Goal: Task Accomplishment & Management: Use online tool/utility

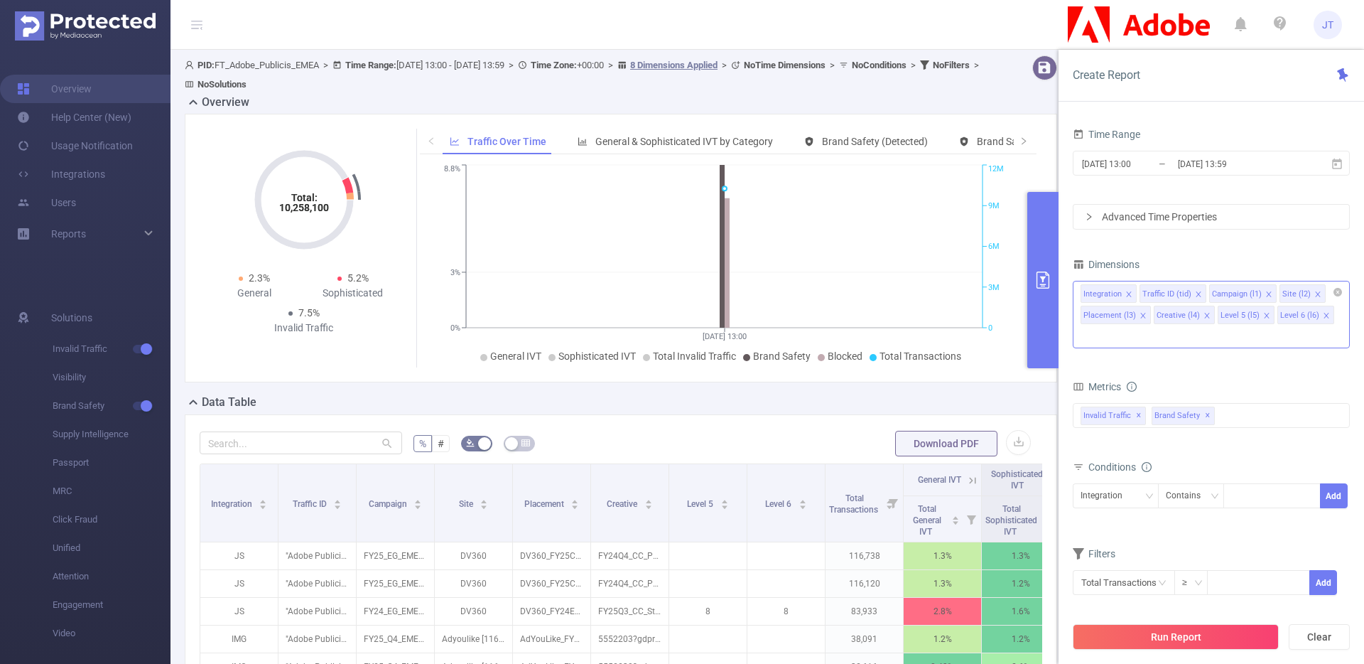
click at [1129, 292] on icon "icon: close" at bounding box center [1128, 293] width 5 height 5
click at [1129, 292] on div "Traffic ID (tid) Campaign (l1) Site (l2) Placement (l3) Creative (l4) Level 5 (…" at bounding box center [1211, 292] width 261 height 23
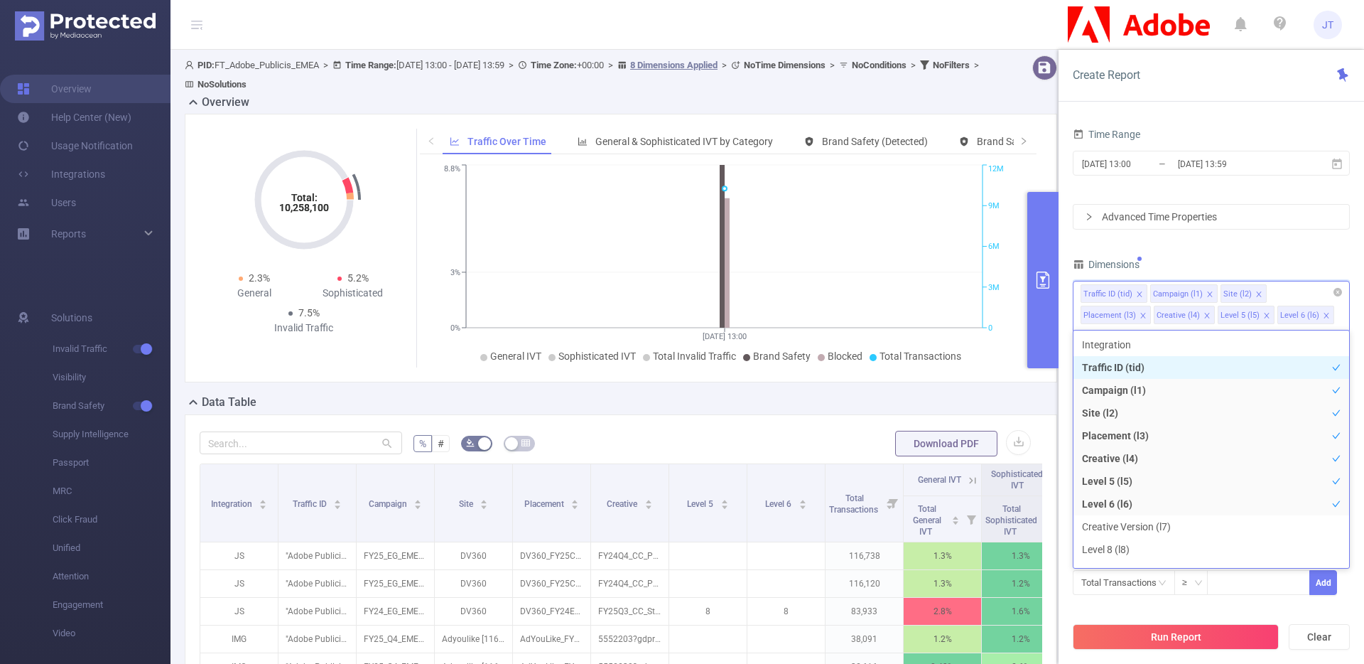
click at [1140, 293] on icon "icon: close" at bounding box center [1139, 294] width 7 height 7
click at [1260, 296] on icon "icon: close" at bounding box center [1262, 294] width 7 height 7
click at [1250, 292] on icon "icon: close" at bounding box center [1253, 294] width 7 height 7
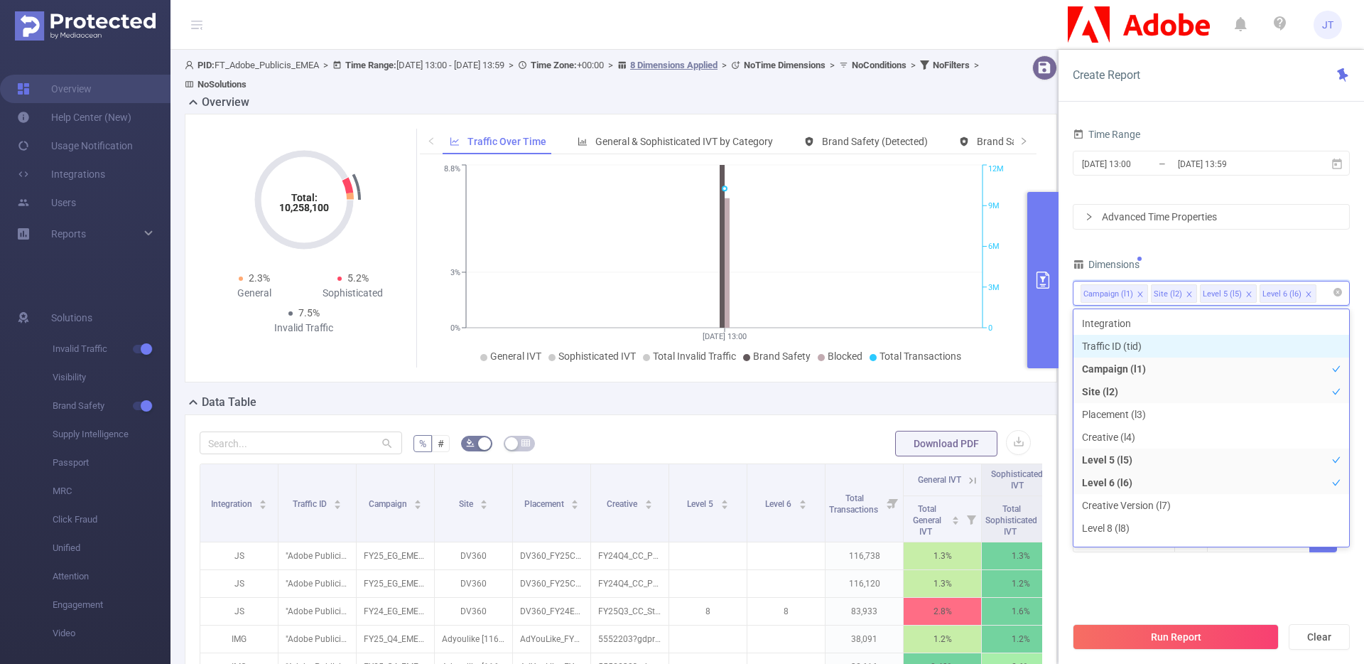
click at [1249, 292] on li "Level 5 (l5)" at bounding box center [1228, 293] width 57 height 18
click at [1246, 296] on icon "icon: close" at bounding box center [1249, 294] width 7 height 7
click at [1246, 296] on div "Campaign (l1) Site (l2)" at bounding box center [1211, 292] width 261 height 23
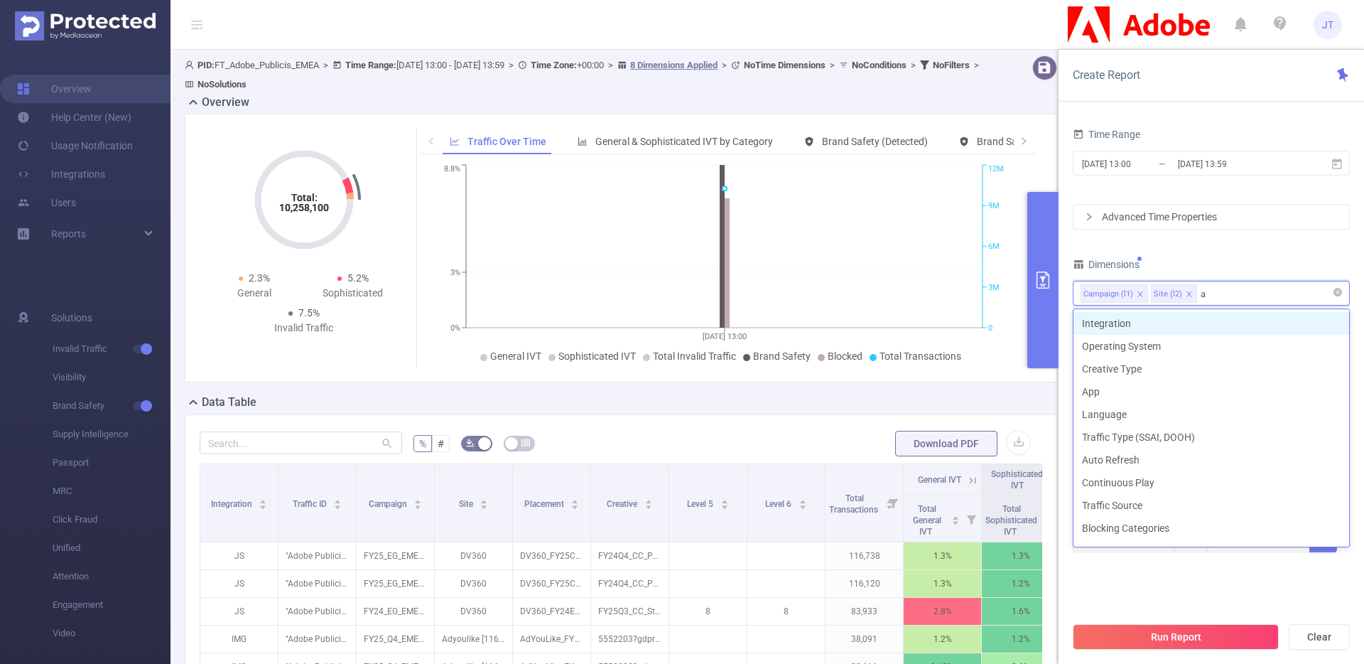
type input "ap"
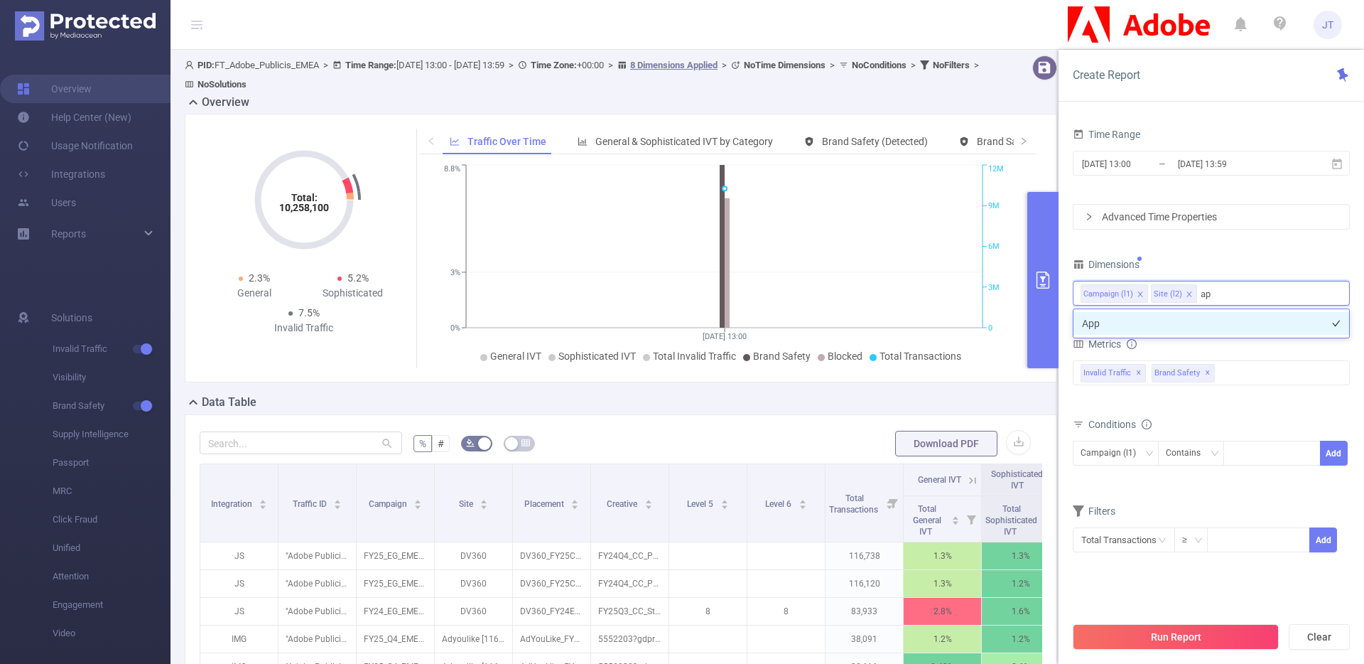
click at [1204, 327] on li "App" at bounding box center [1212, 323] width 276 height 23
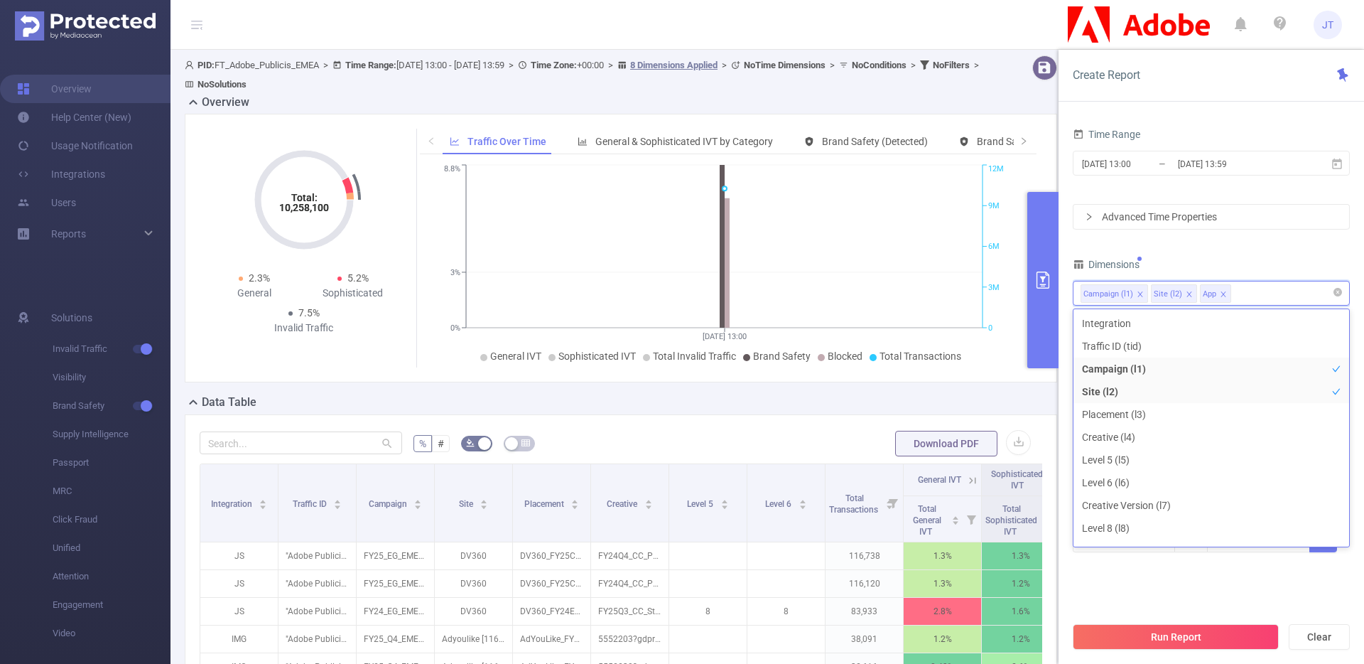
click at [1254, 293] on div "Campaign (l1) Site (l2) App" at bounding box center [1211, 292] width 261 height 23
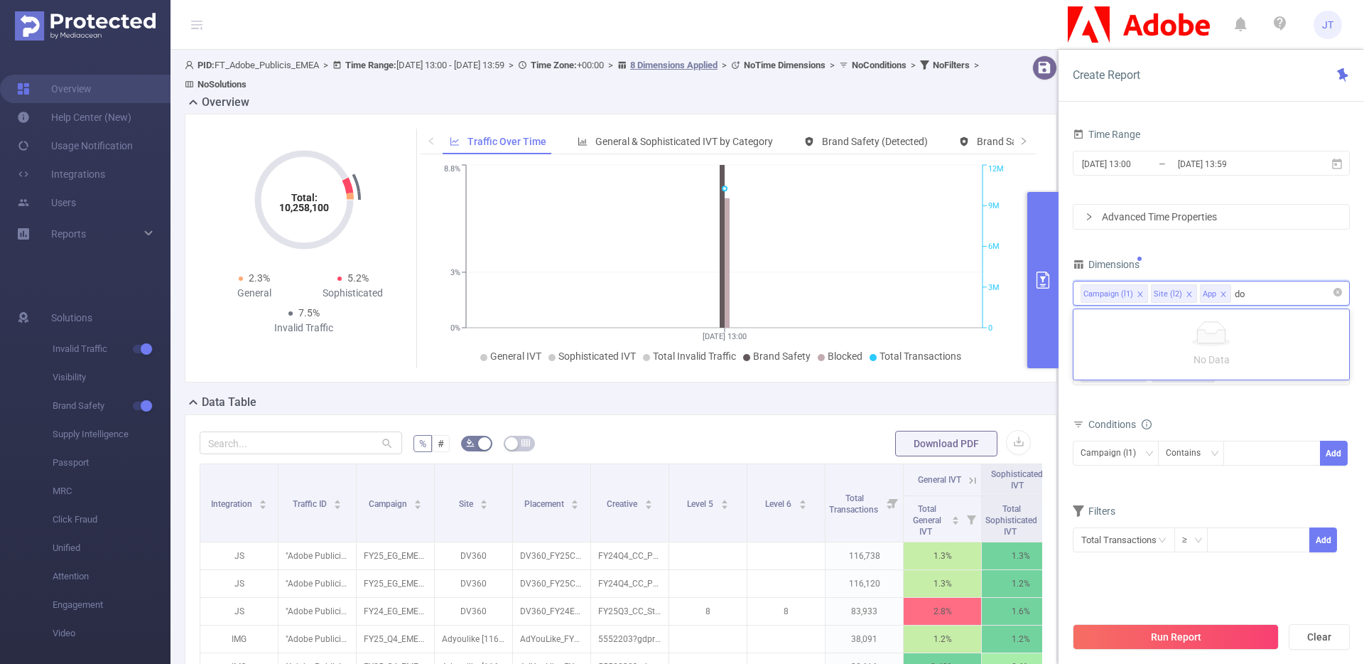
type input "d"
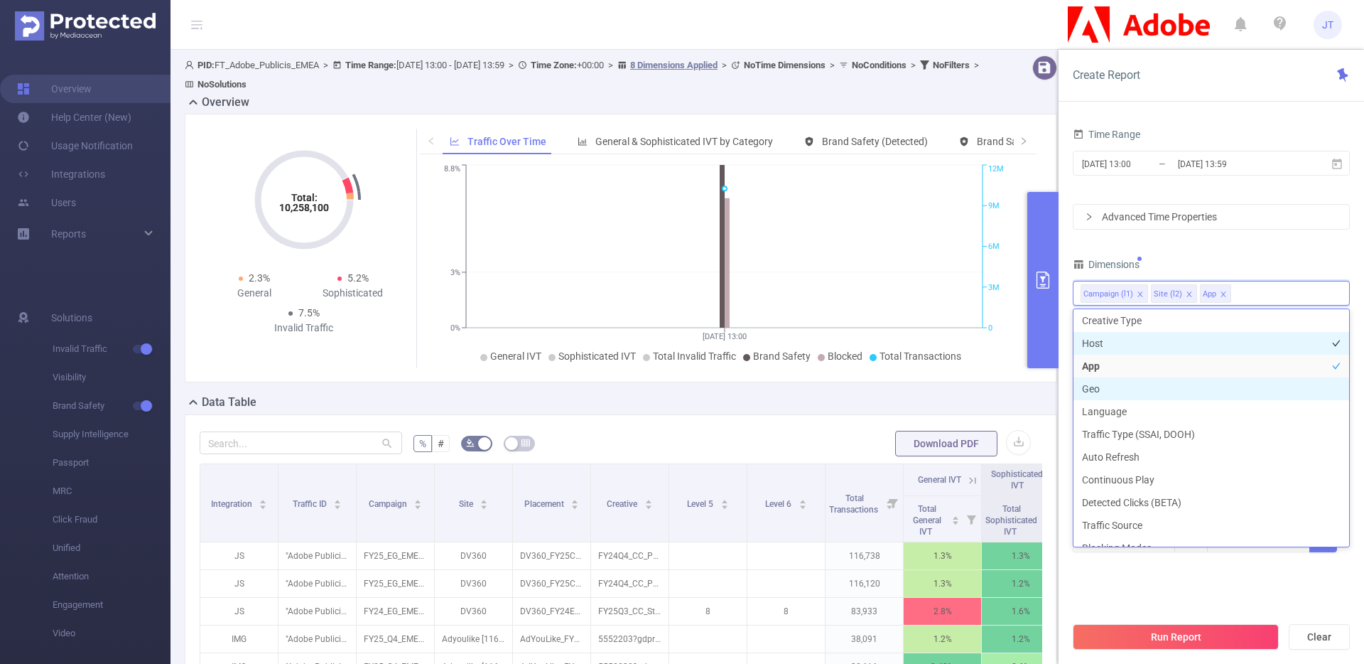
scroll to position [293, 0]
click at [1145, 350] on li "Host" at bounding box center [1212, 348] width 276 height 23
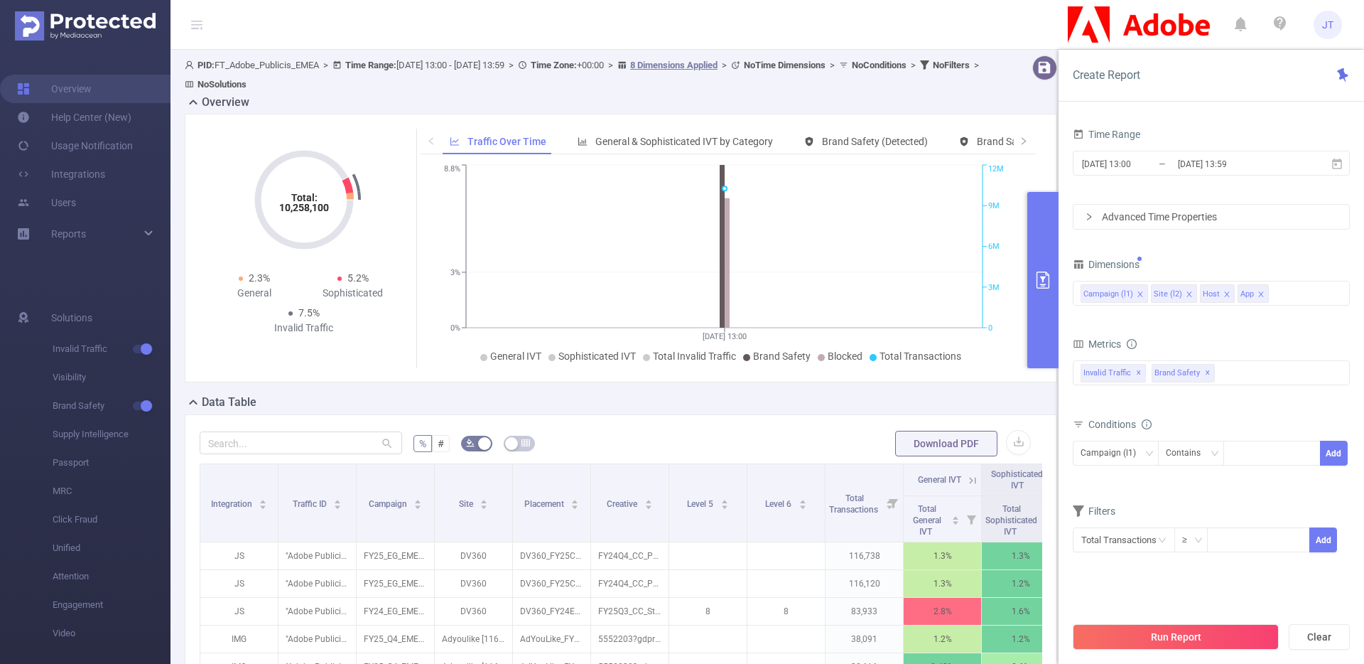
click at [1306, 253] on div "Time Range [DATE] 13:00 _ [DATE] 13:59 Advanced Time Properties Dimensions Camp…" at bounding box center [1211, 347] width 277 height 446
click at [1238, 455] on div at bounding box center [1272, 452] width 82 height 23
type input "AcrobatsGotIt"
click at [1280, 411] on div "Metrics Total General IVT Data Centers Disclosed Bots Known Crawlers Irregular …" at bounding box center [1211, 374] width 277 height 80
click at [1328, 450] on button "Add" at bounding box center [1334, 453] width 28 height 25
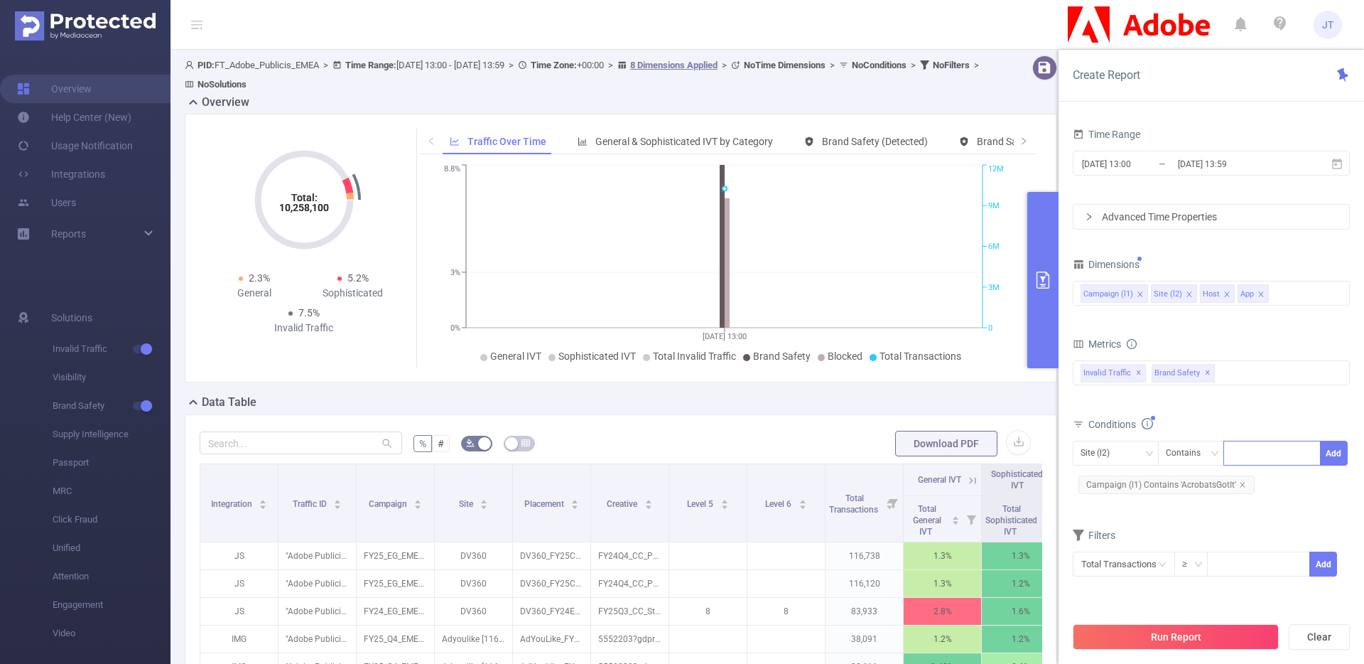
click at [1255, 462] on div at bounding box center [1272, 452] width 82 height 23
click at [1257, 458] on div at bounding box center [1272, 452] width 82 height 23
type input "DV360"
click at [1334, 453] on button "Add" at bounding box center [1334, 453] width 28 height 25
click at [1258, 402] on div "Total General IVT Data Centers Disclosed Bots Known Crawlers Irregular Activity…" at bounding box center [1211, 382] width 277 height 50
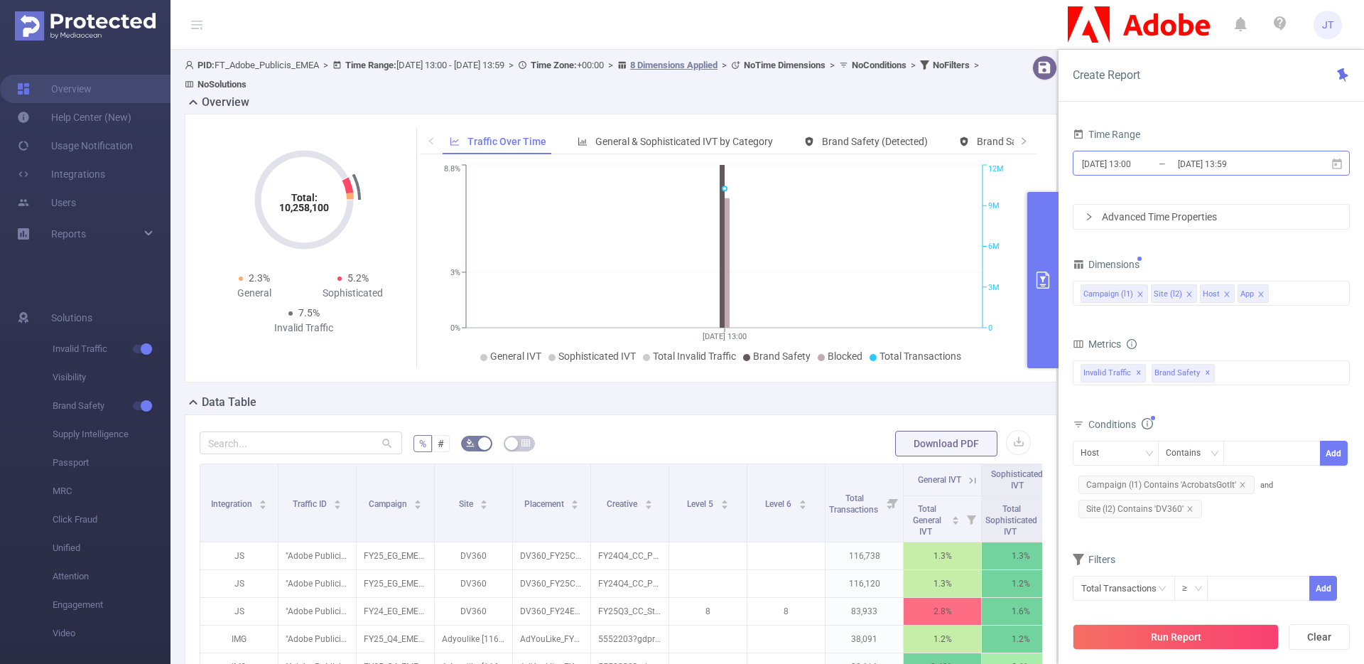
click at [1260, 157] on input "[DATE] 13:59" at bounding box center [1234, 163] width 115 height 19
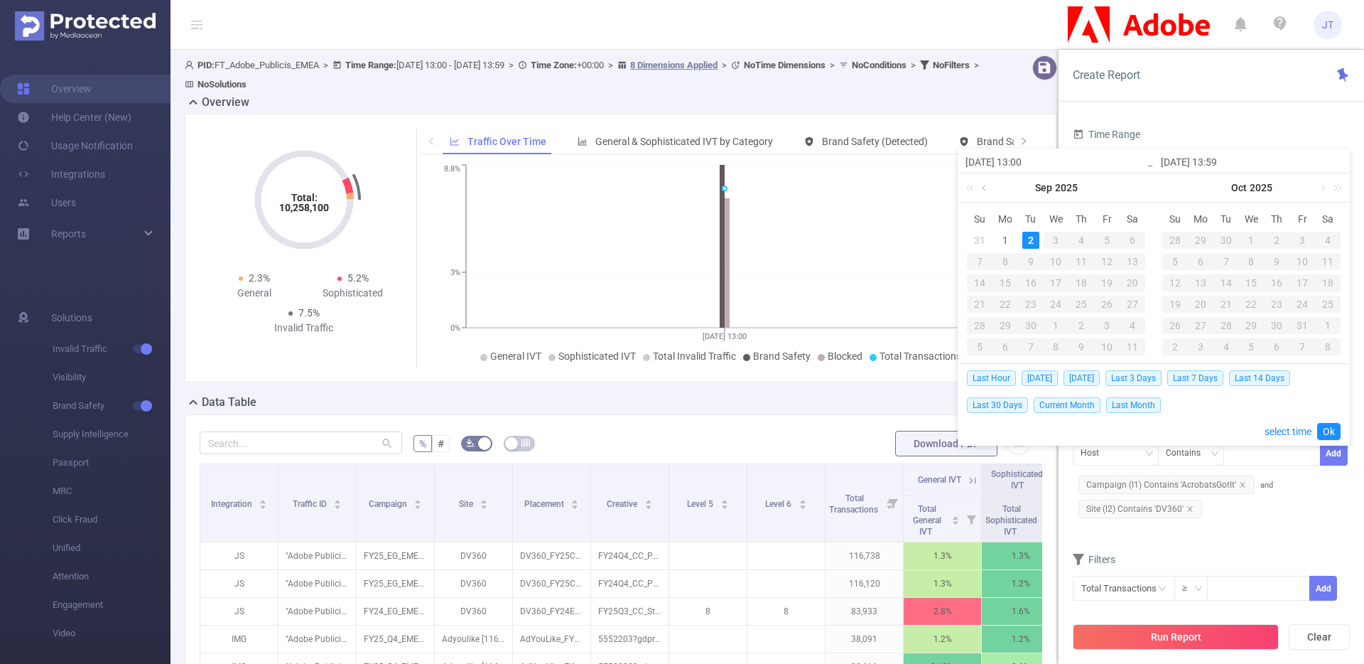
click at [983, 188] on link at bounding box center [985, 187] width 13 height 28
click at [986, 186] on link at bounding box center [985, 187] width 13 height 28
click at [1133, 325] on div "31" at bounding box center [1132, 325] width 17 height 17
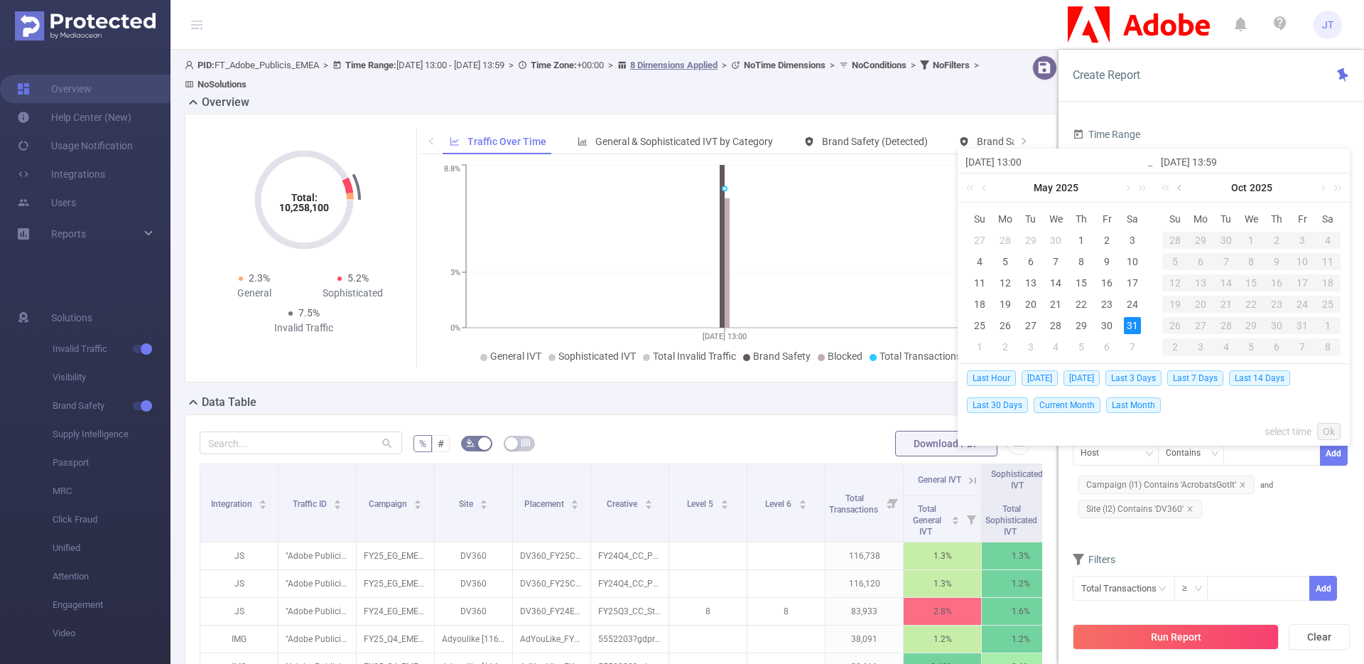
click at [1182, 188] on link at bounding box center [1181, 187] width 13 height 28
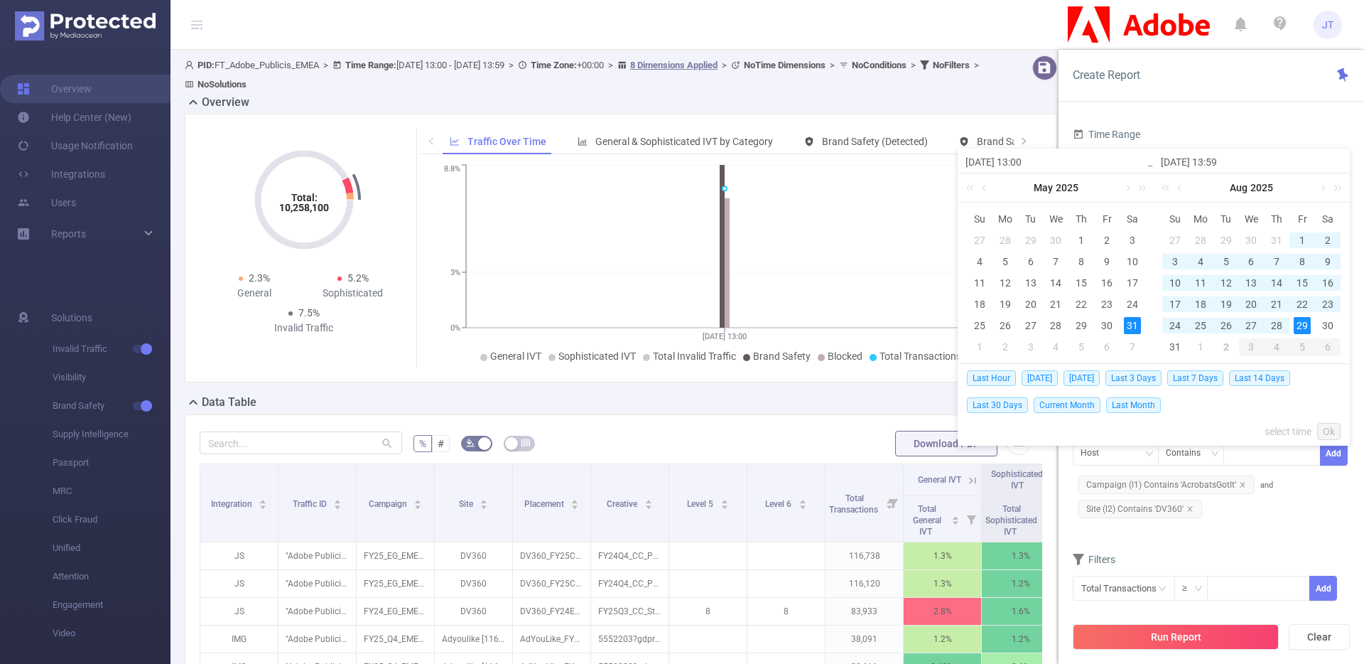
click at [1303, 323] on div "29" at bounding box center [1302, 325] width 17 height 17
type input "[DATE] 13:00"
type input "[DATE] 13:59"
type input "[DATE] 13:00"
type input "[DATE] 13:59"
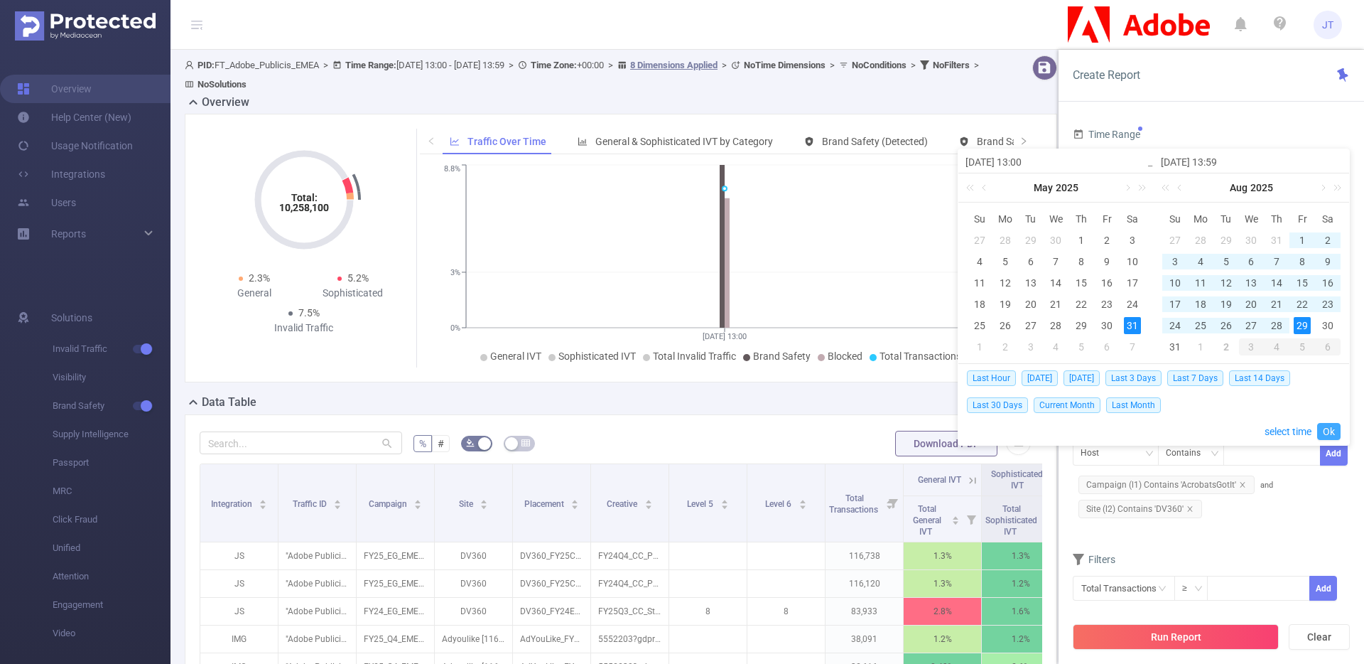
click at [1332, 433] on link "Ok" at bounding box center [1328, 431] width 23 height 17
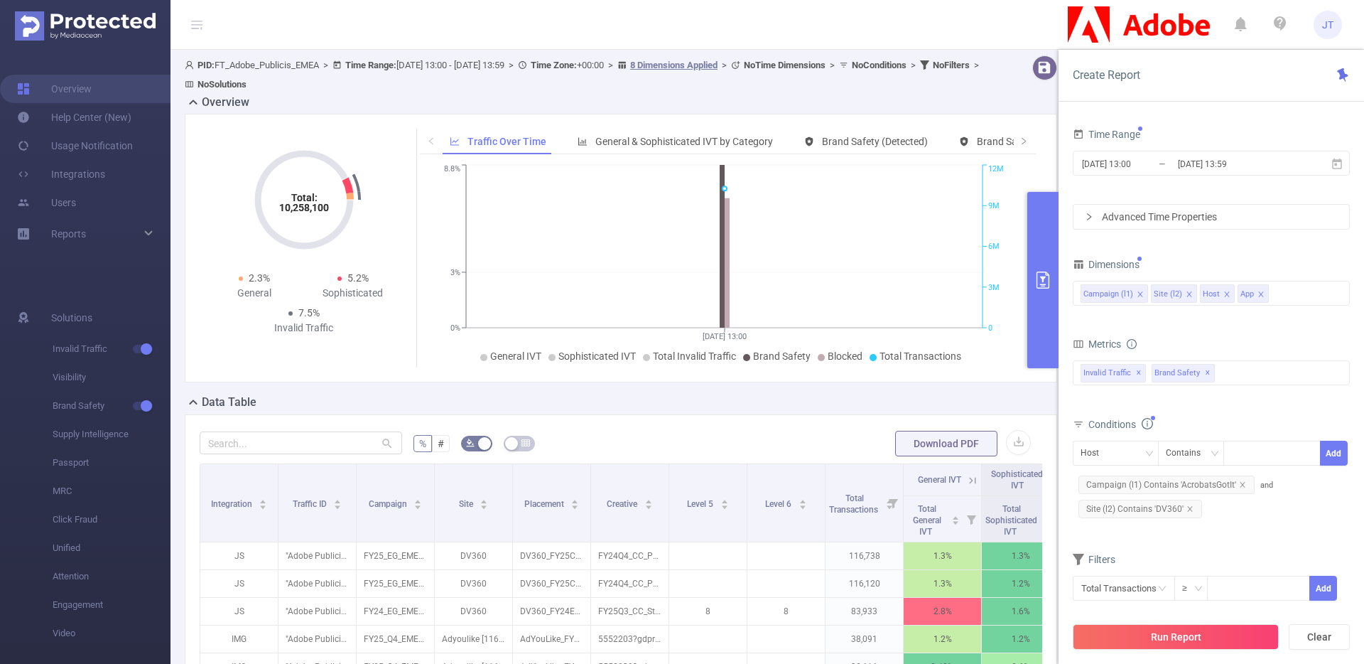
click at [1279, 534] on form "Dimensions Campaign (l1) Site (l2) Host App Metrics Total General IVT Data Cent…" at bounding box center [1211, 436] width 277 height 365
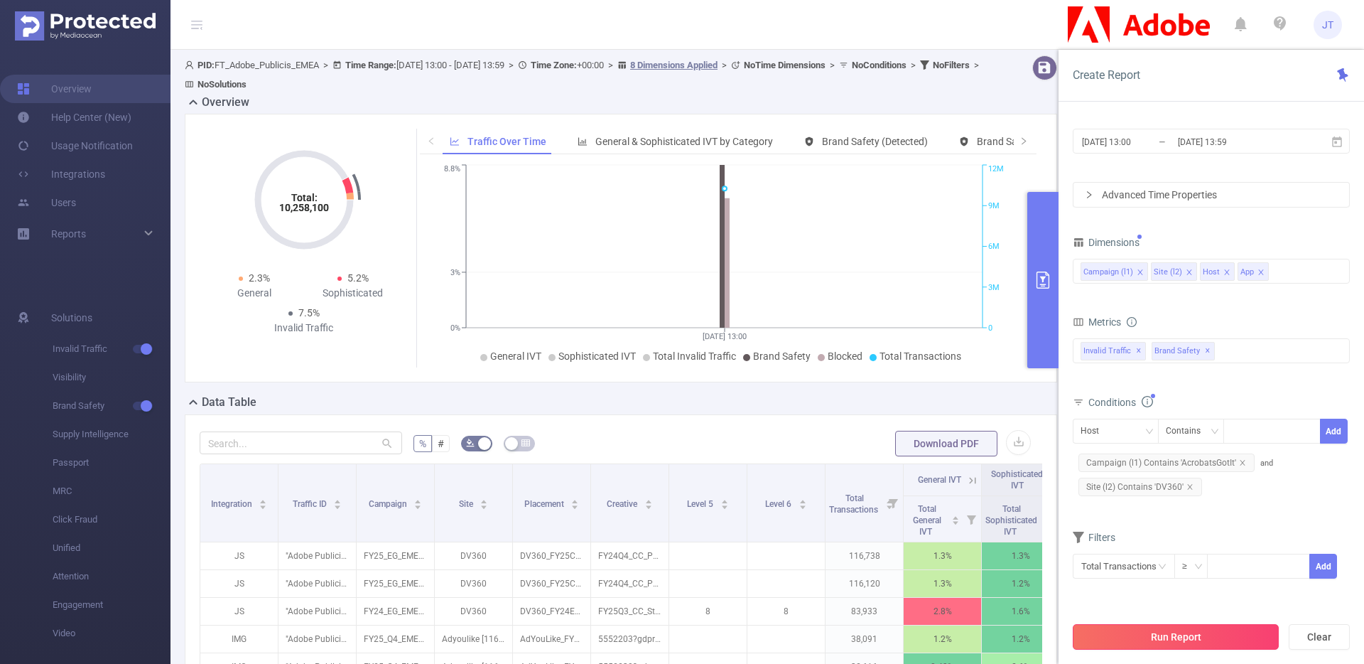
click at [1175, 628] on button "Run Report" at bounding box center [1176, 637] width 206 height 26
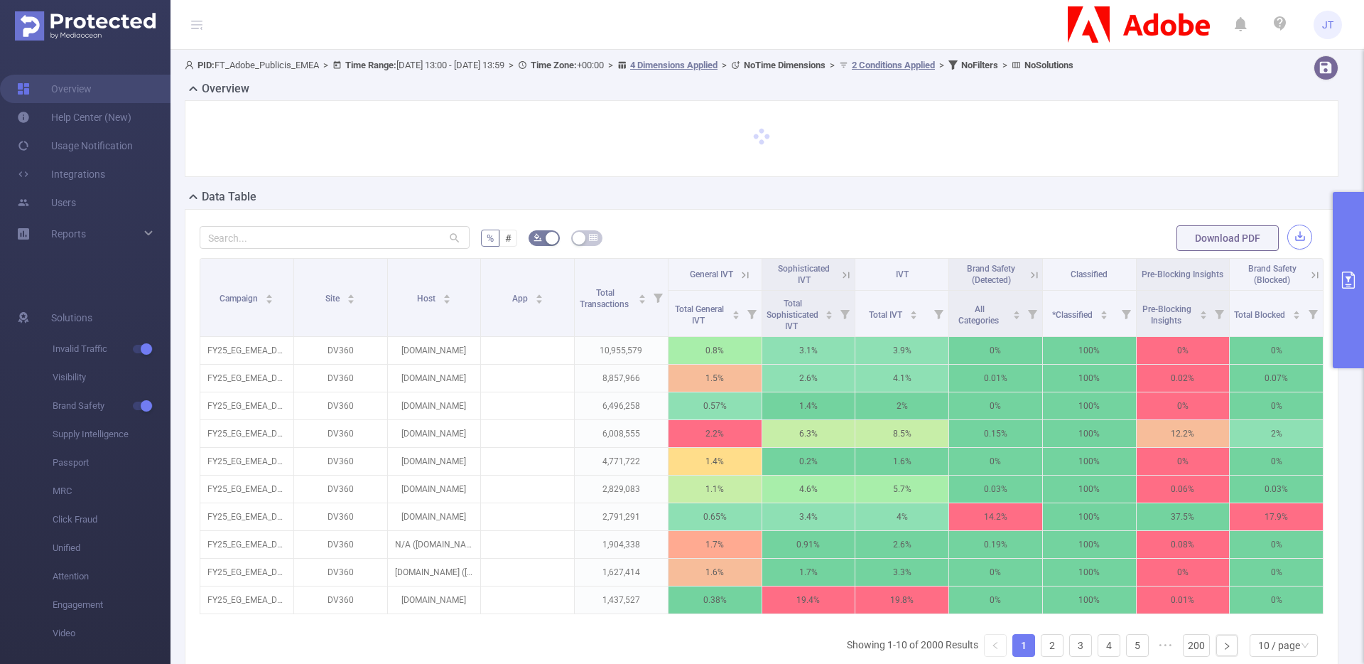
click at [1290, 236] on button "button" at bounding box center [1299, 237] width 25 height 25
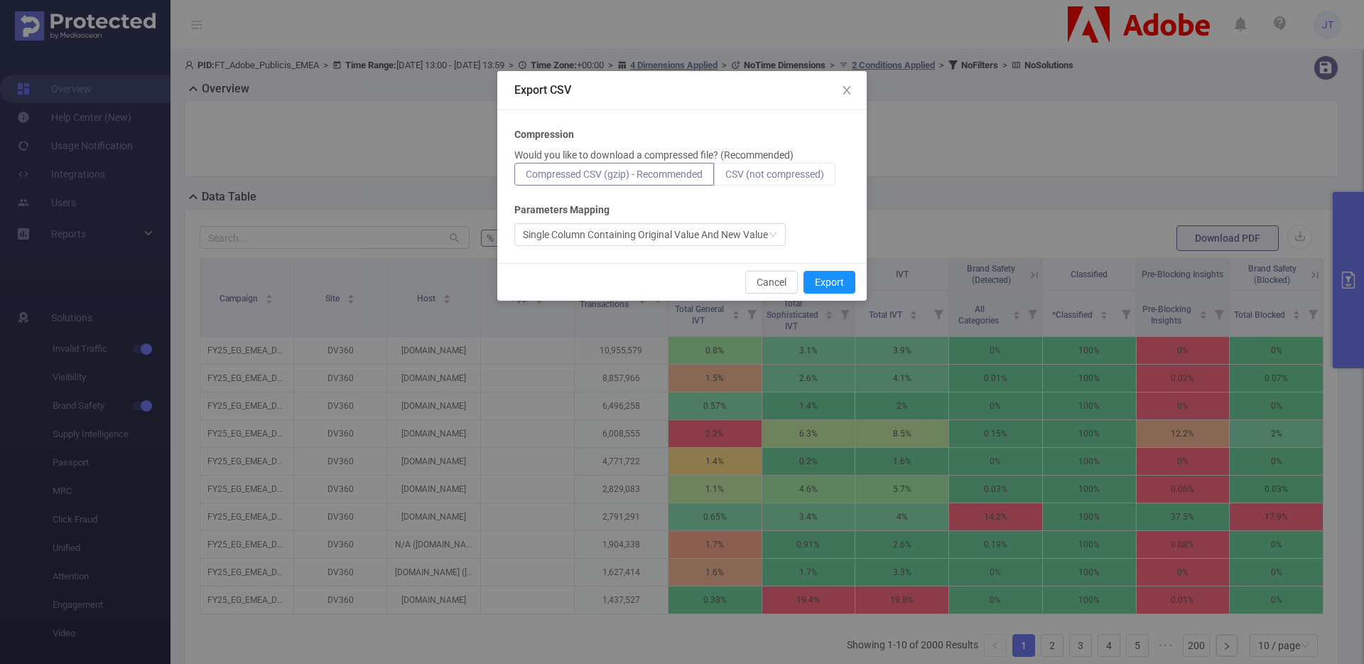
click at [781, 174] on span "CSV (not compressed)" at bounding box center [774, 173] width 99 height 11
click at [725, 178] on input "CSV (not compressed)" at bounding box center [725, 178] width 0 height 0
click at [828, 285] on button "Export" at bounding box center [830, 282] width 52 height 23
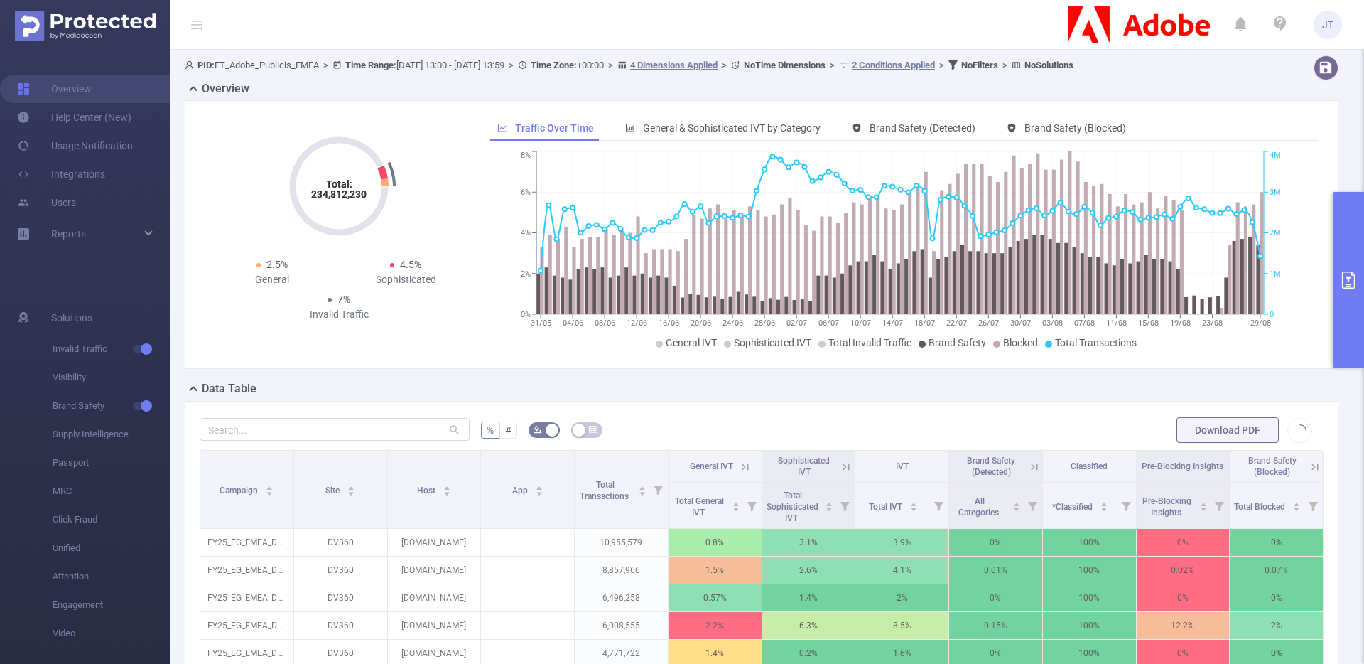
click at [1354, 279] on icon "primary" at bounding box center [1348, 279] width 17 height 17
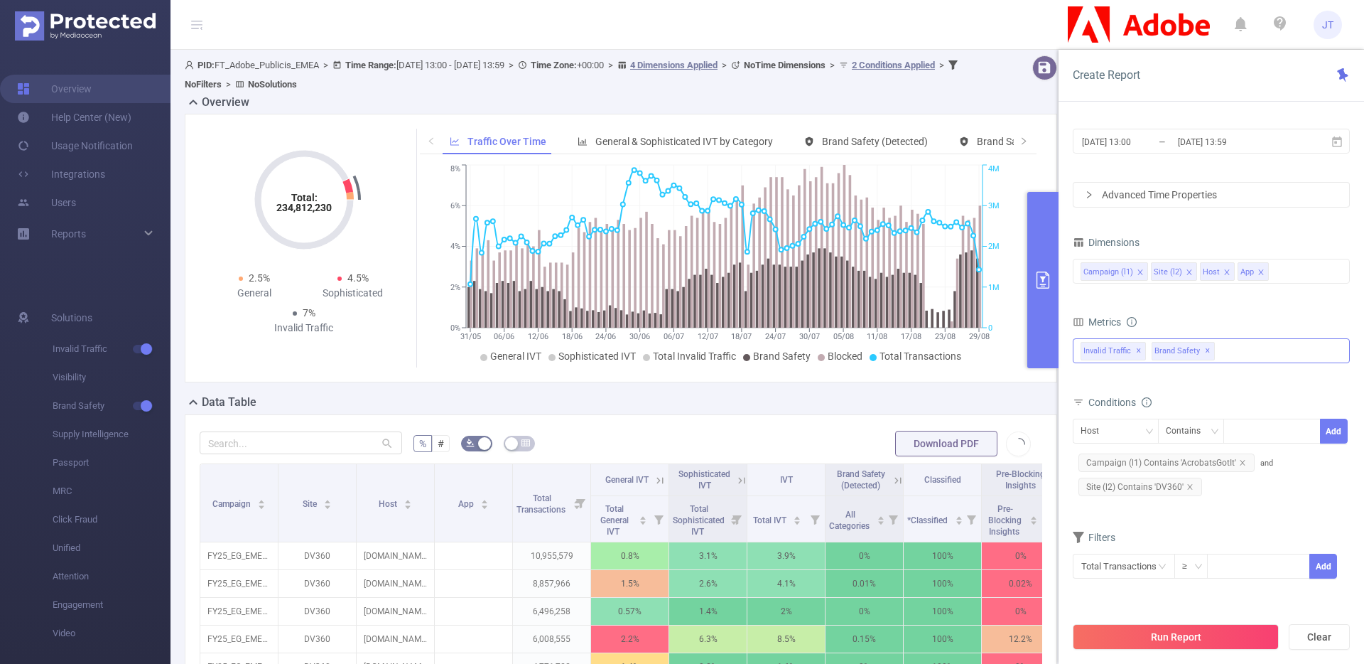
click at [1223, 347] on div "Invalid Traffic ✕ Brand Safety ✕" at bounding box center [1211, 350] width 277 height 25
click at [1260, 304] on form "Dimensions Campaign (l1) Site (l2) Host App Metrics Total General IVT Data Cent…" at bounding box center [1211, 414] width 277 height 365
click at [1156, 566] on input "text" at bounding box center [1124, 566] width 102 height 25
click at [1226, 541] on div "Filters" at bounding box center [1211, 538] width 277 height 23
click at [1226, 350] on div "Invalid Traffic ✕ Brand Safety ✕ Invalid Traffic Visibility Brand Safety Supply…" at bounding box center [1211, 350] width 277 height 25
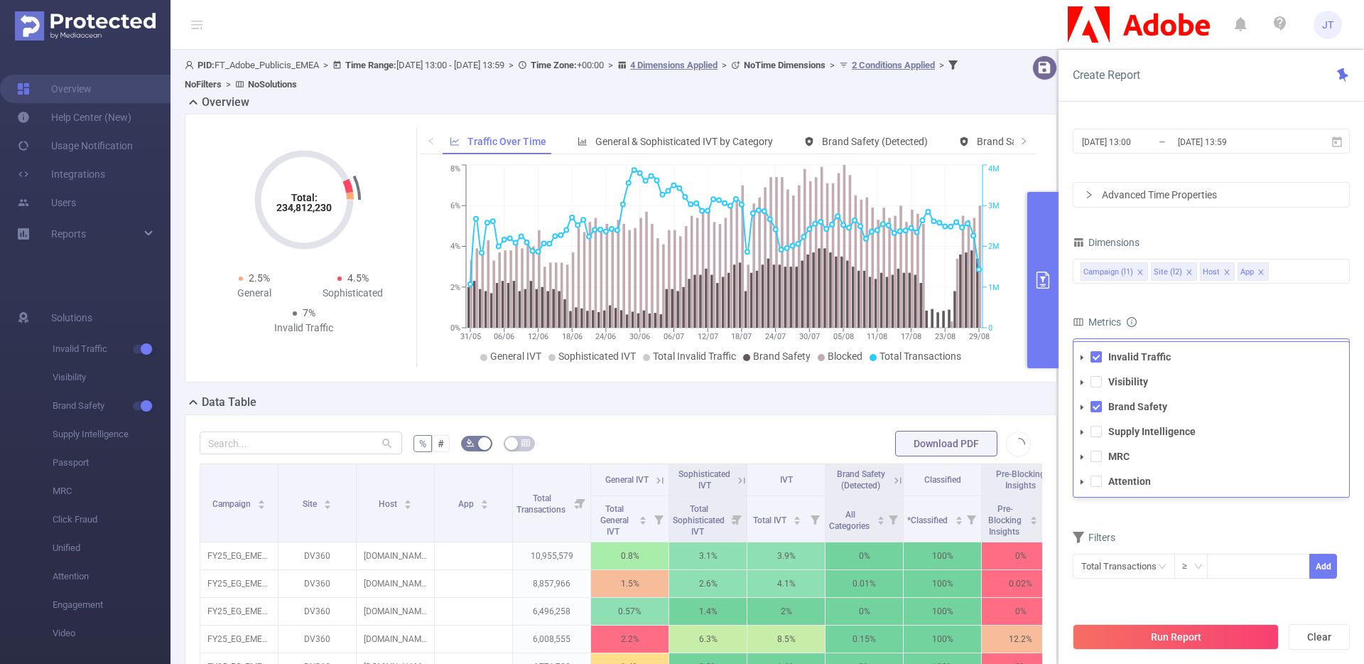
click at [1084, 359] on icon "icon: caret-down" at bounding box center [1082, 357] width 7 height 7
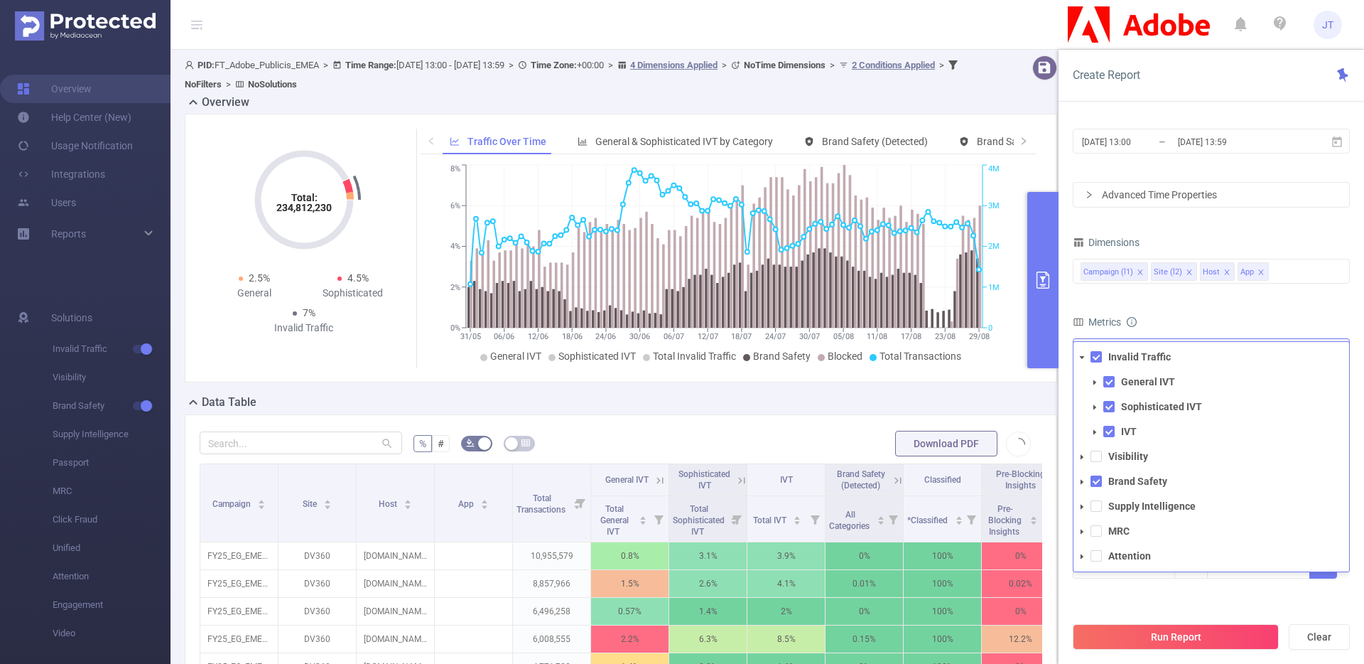
click at [1084, 359] on icon "icon: caret-down" at bounding box center [1082, 357] width 7 height 7
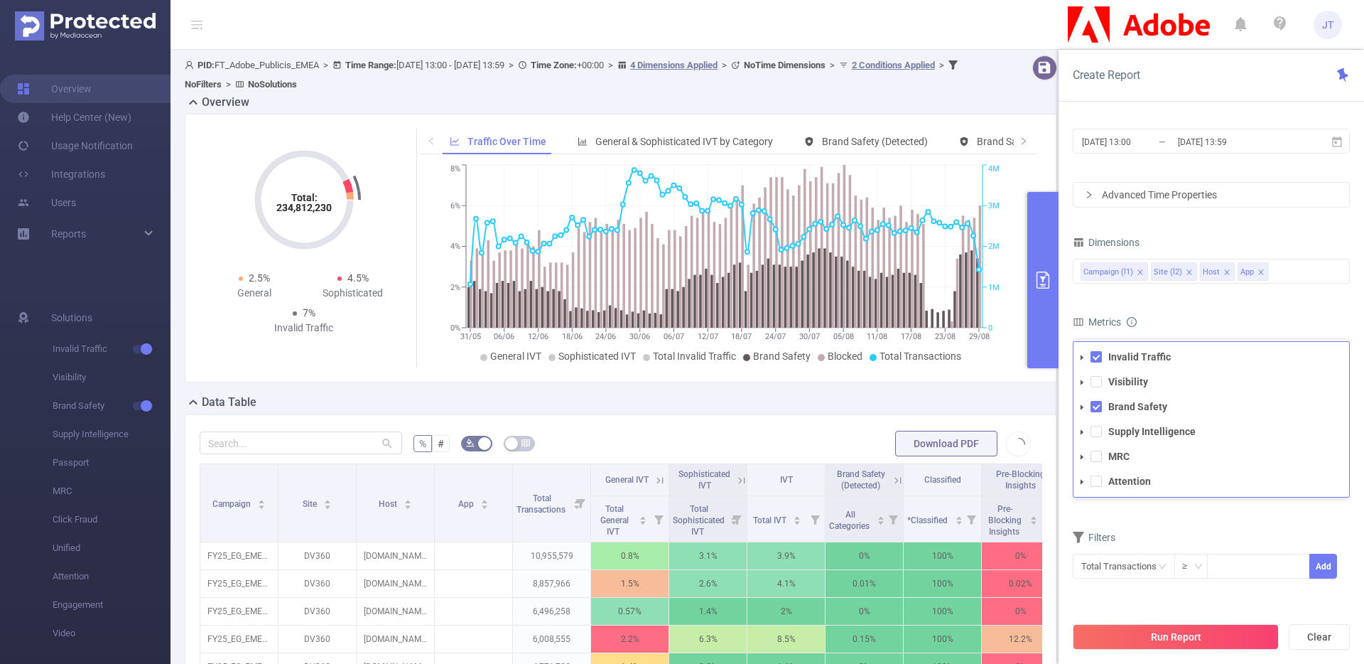
click at [983, 392] on div "Total: 234,812,230 Total: 234,812,230 2.5% General 4.5% Sophisticated 7% Invali…" at bounding box center [621, 254] width 884 height 280
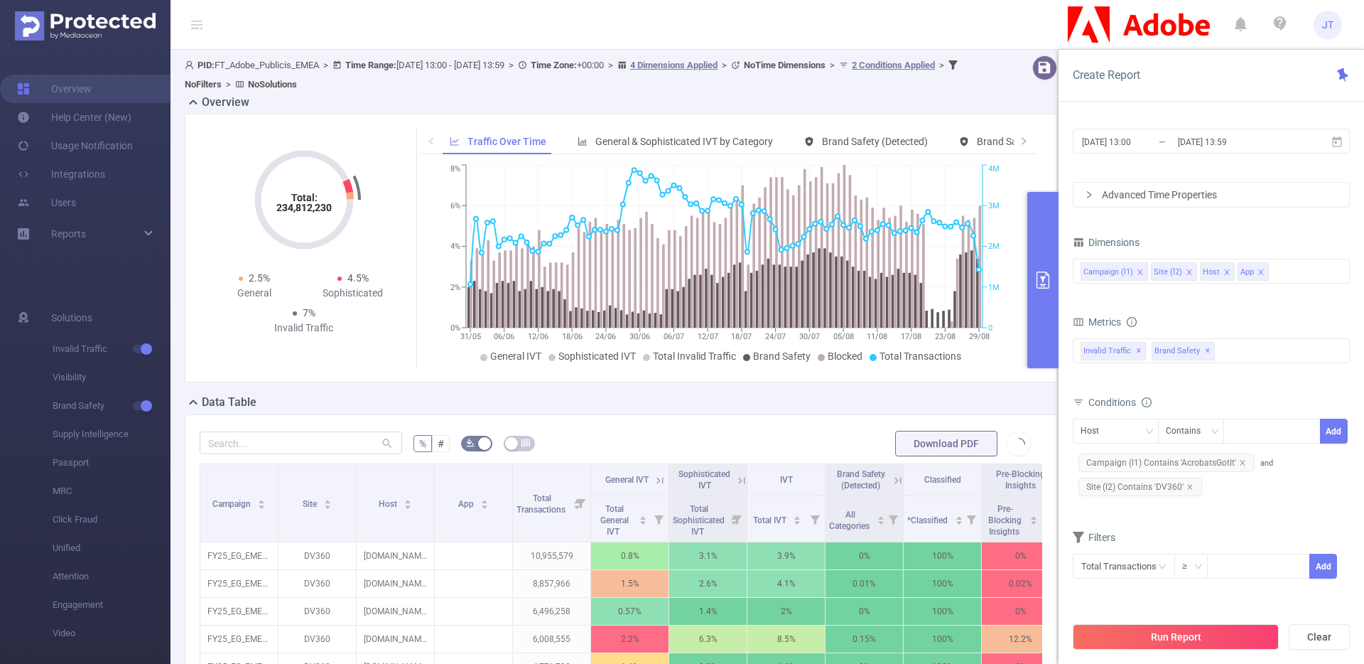
click at [1047, 257] on button "primary" at bounding box center [1042, 280] width 31 height 176
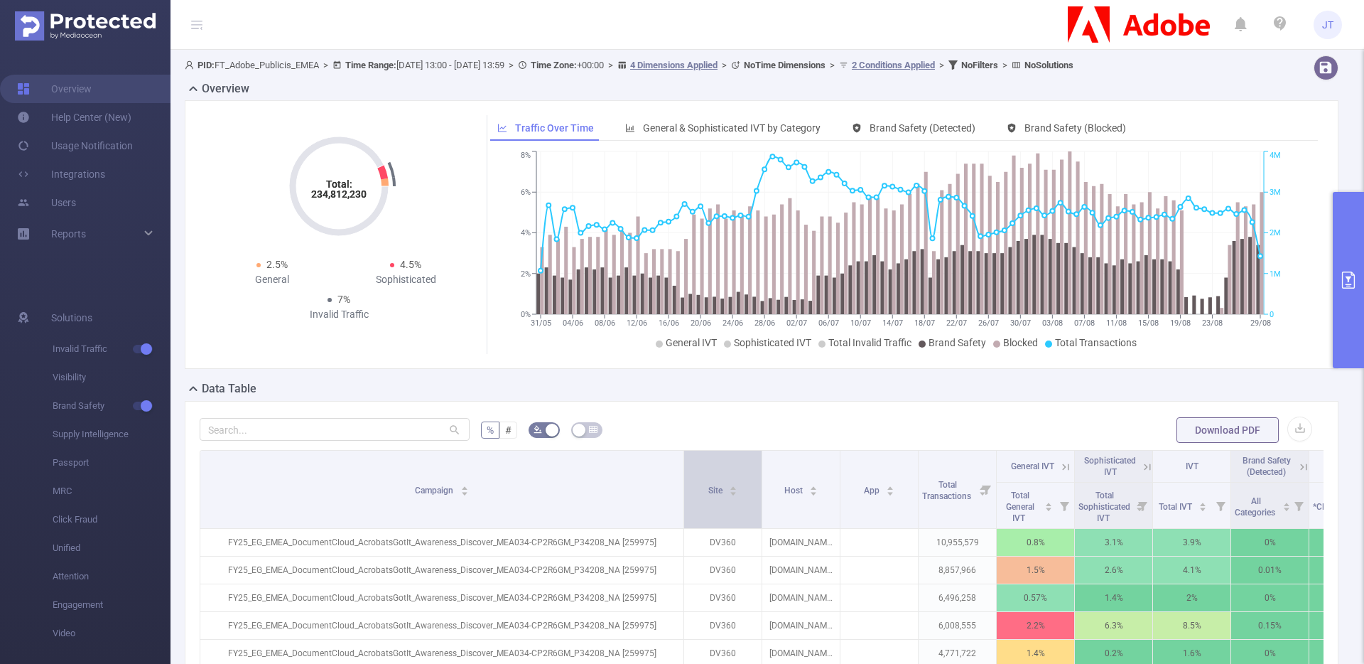
drag, startPoint x: 289, startPoint y: 487, endPoint x: 695, endPoint y: 475, distance: 405.9
click at [695, 475] on tr "Campaign Site Host App Total Transactions General IVT Sophisticated IVT IVT Bra…" at bounding box center [872, 466] width 1344 height 32
click at [1295, 430] on button "button" at bounding box center [1299, 428] width 25 height 25
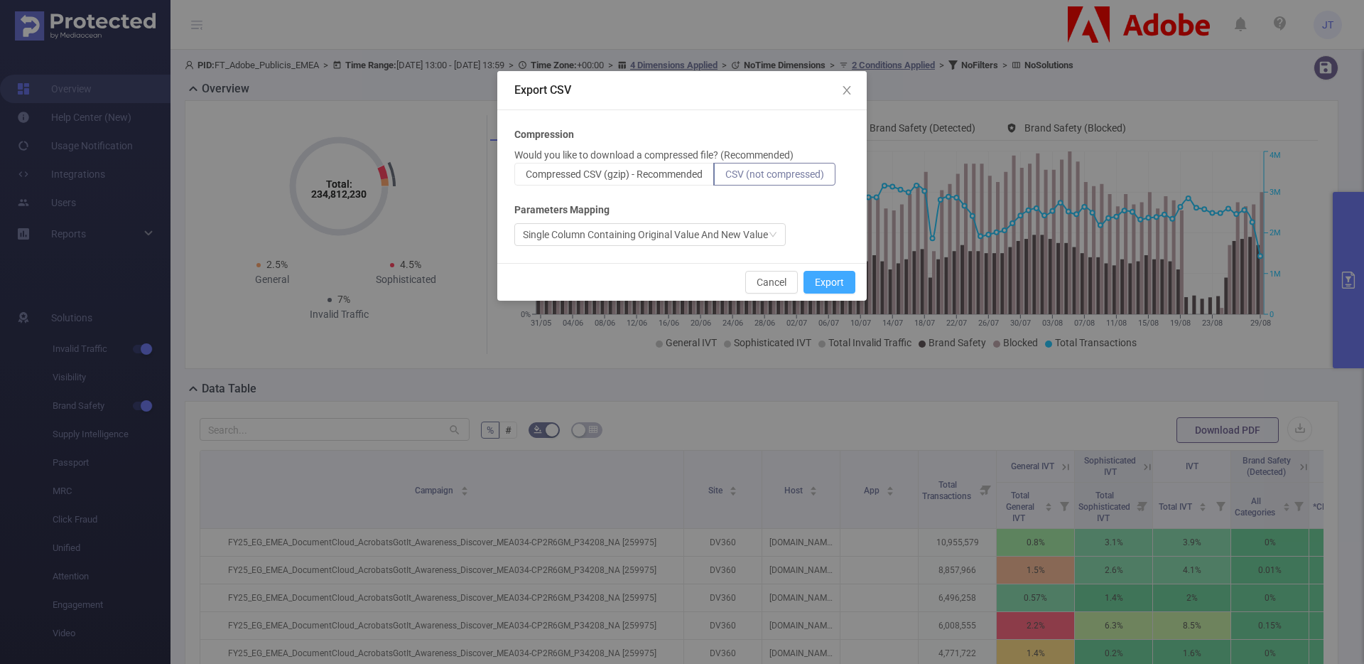
click at [827, 281] on button "Export" at bounding box center [830, 282] width 52 height 23
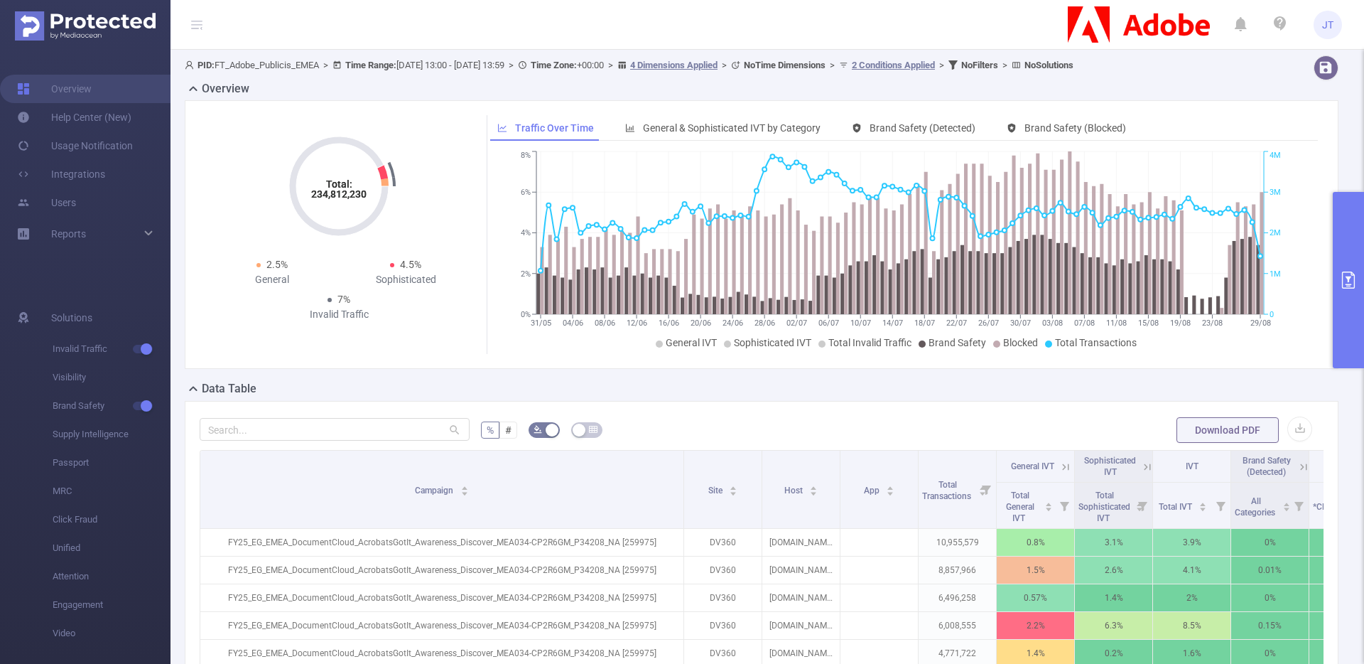
click at [1349, 288] on icon "primary" at bounding box center [1348, 279] width 13 height 17
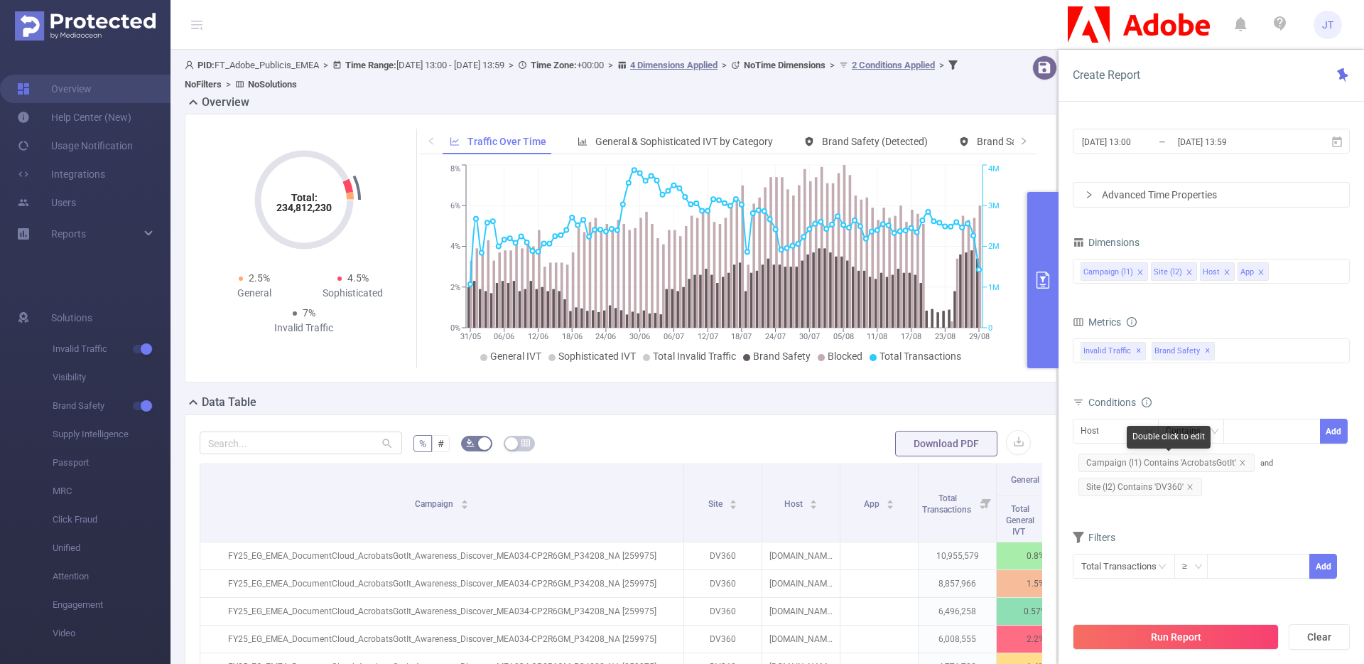
click at [1206, 462] on span "Campaign (l1) Contains 'AcrobatsGotIt'" at bounding box center [1167, 462] width 176 height 18
click at [1202, 459] on span "Campaign (l1) Contains 'AcrobatsGotIt'" at bounding box center [1167, 462] width 176 height 18
click at [1198, 459] on span "Campaign (l1) Contains 'AcrobatsGotIt'" at bounding box center [1167, 462] width 176 height 18
click at [1307, 431] on icon "icon: close-circle" at bounding box center [1309, 432] width 9 height 9
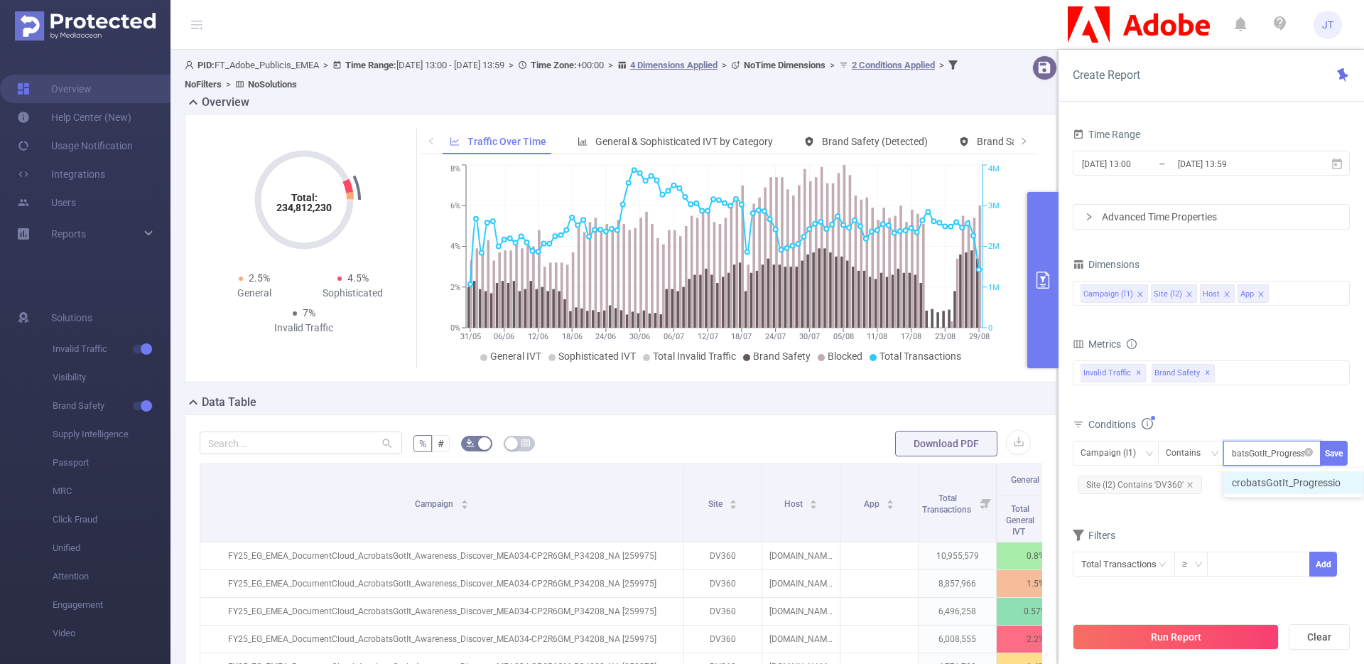
type input "crobatsGotIt_Progression"
click at [1310, 482] on li "crobatsGotIt_Progression" at bounding box center [1286, 482] width 146 height 23
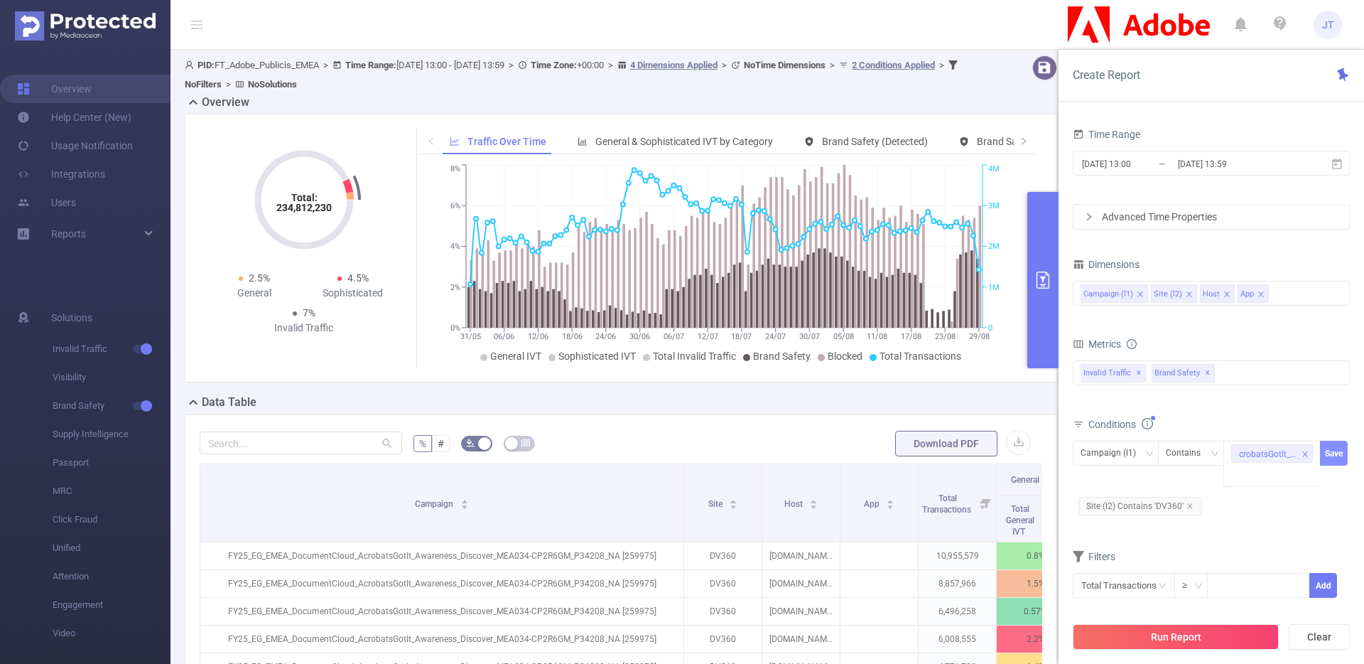
click at [1331, 443] on button "Save" at bounding box center [1334, 453] width 28 height 25
click at [1191, 509] on span "Campaign (l1) Contains 'crobatsGotIt_Progression'" at bounding box center [1189, 509] width 220 height 18
click at [1245, 450] on div "crobatsGotIt_Progression" at bounding box center [1268, 454] width 58 height 18
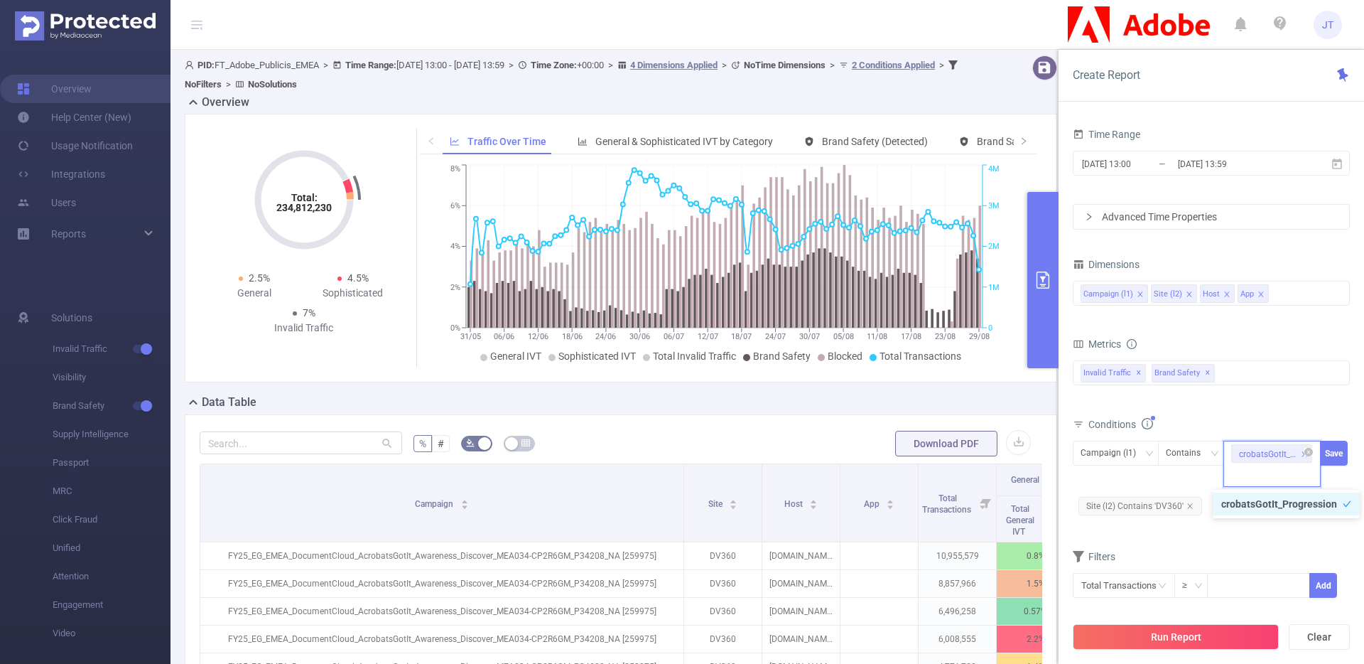
click at [1302, 453] on icon "icon: close" at bounding box center [1304, 453] width 7 height 7
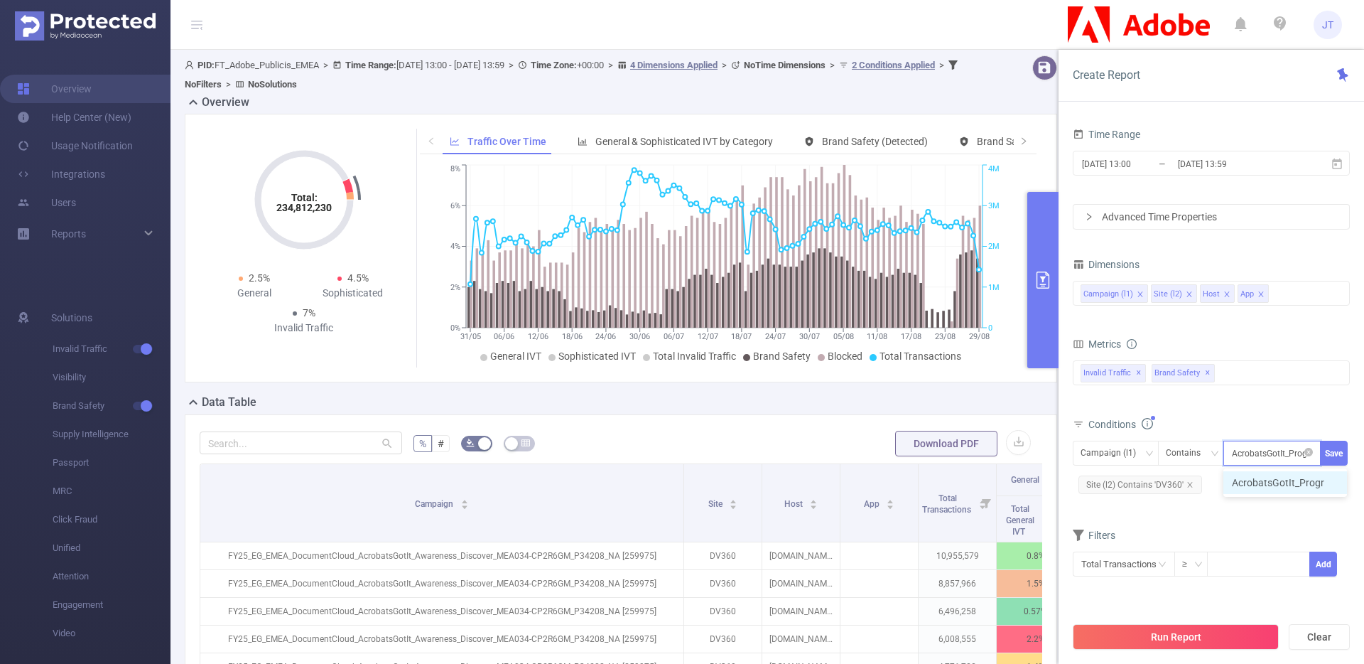
scroll to position [0, 1]
type input "AcrobatsGotIt_Progression"
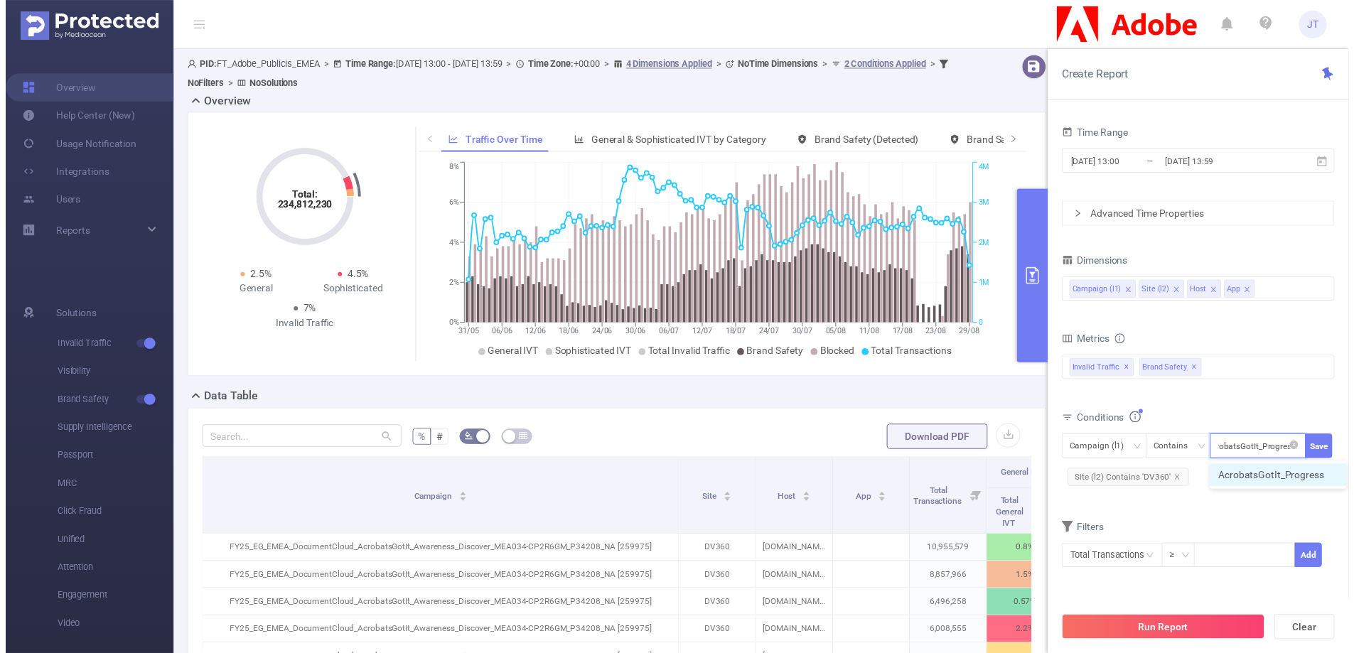
scroll to position [0, 22]
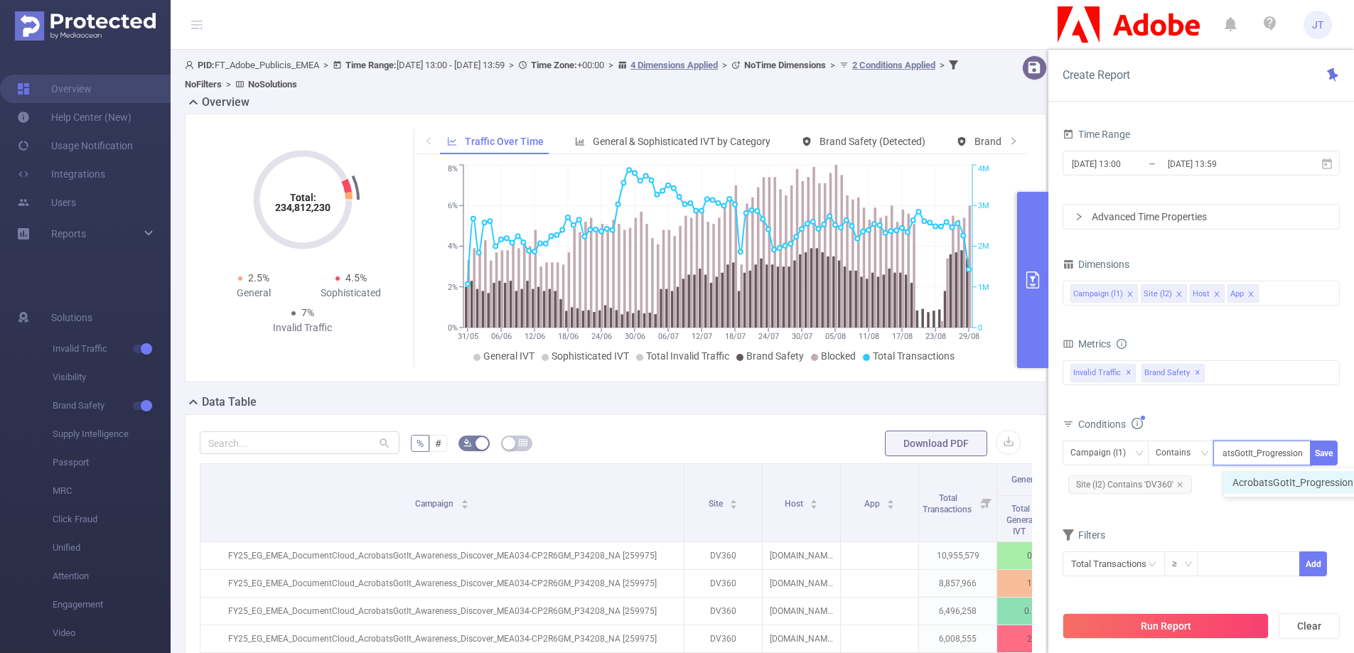
click at [1319, 488] on li "AcrobatsGotIt_Progression" at bounding box center [1300, 482] width 152 height 23
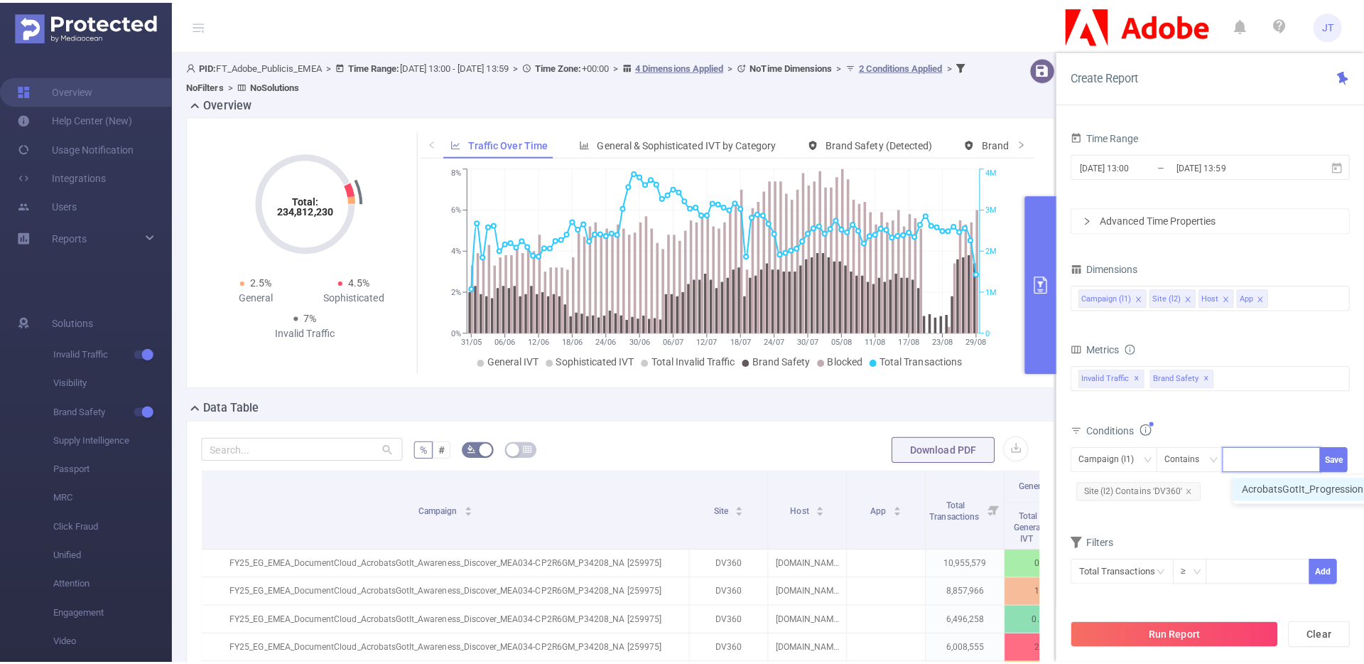
scroll to position [0, 0]
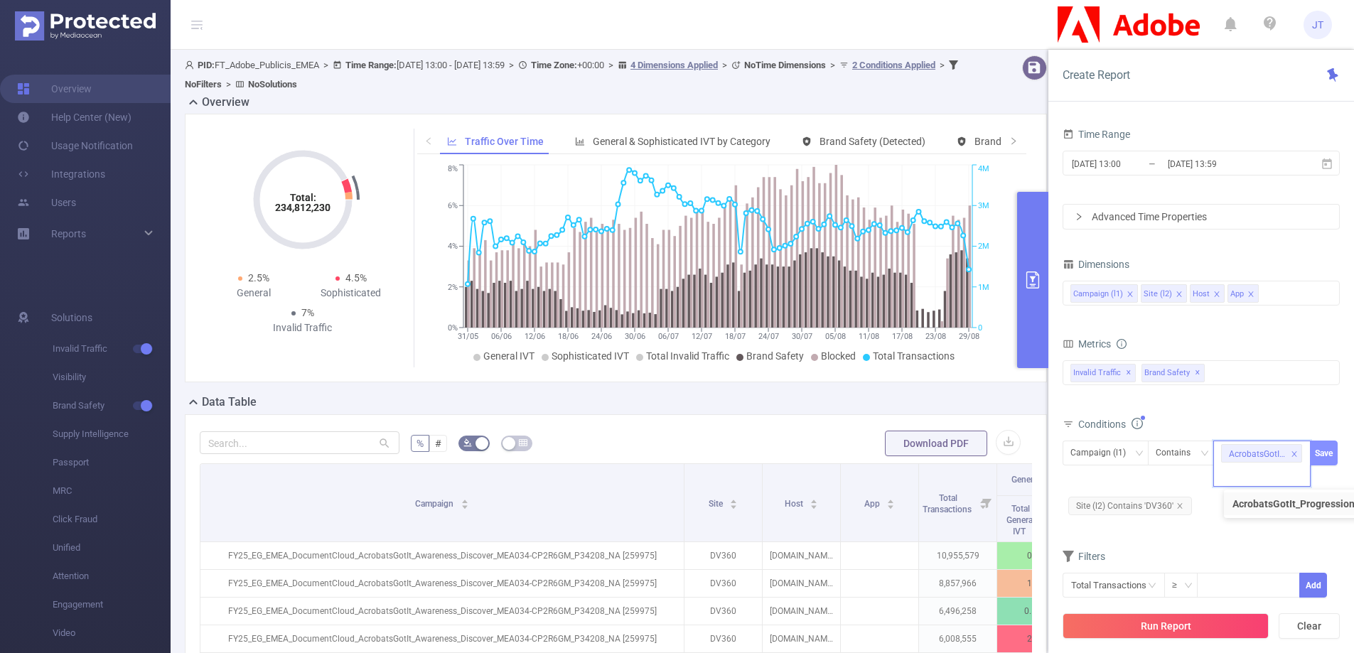
click at [1322, 446] on button "Save" at bounding box center [1324, 453] width 28 height 25
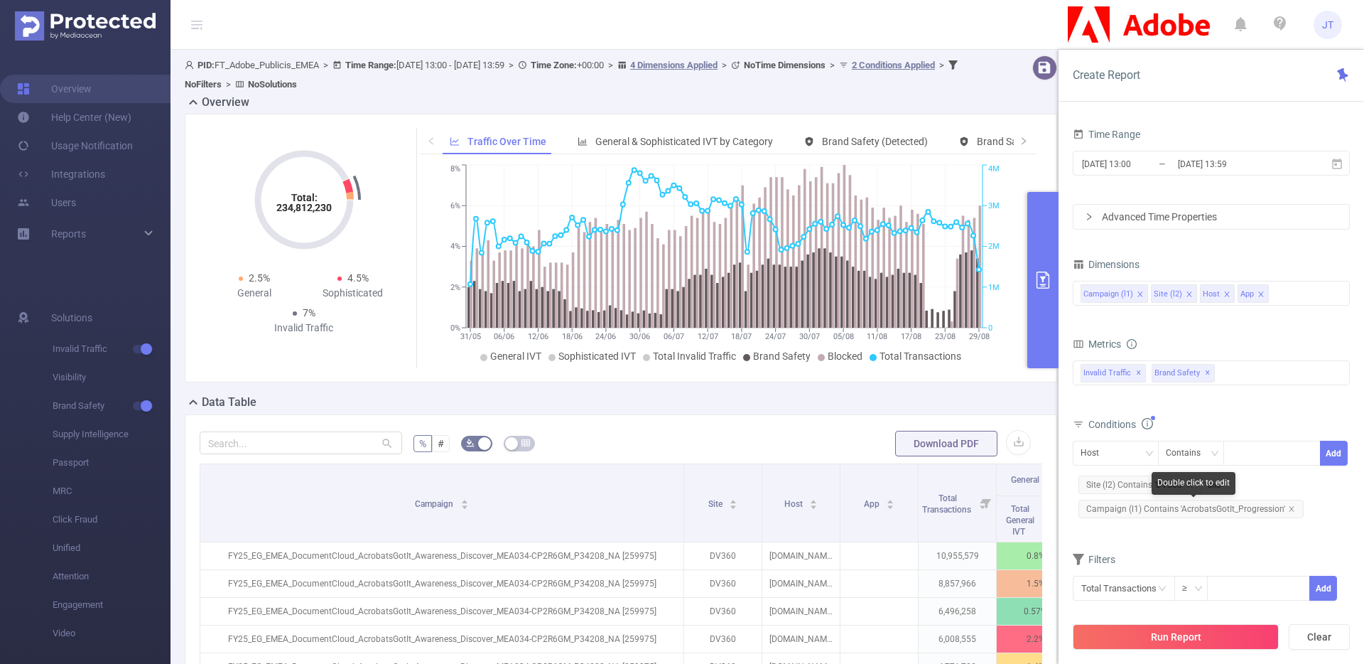
click at [1216, 504] on span "Campaign (l1) Contains 'AcrobatsGotIt_Progression'" at bounding box center [1191, 509] width 225 height 18
click at [1289, 507] on icon "icon: close" at bounding box center [1291, 508] width 7 height 7
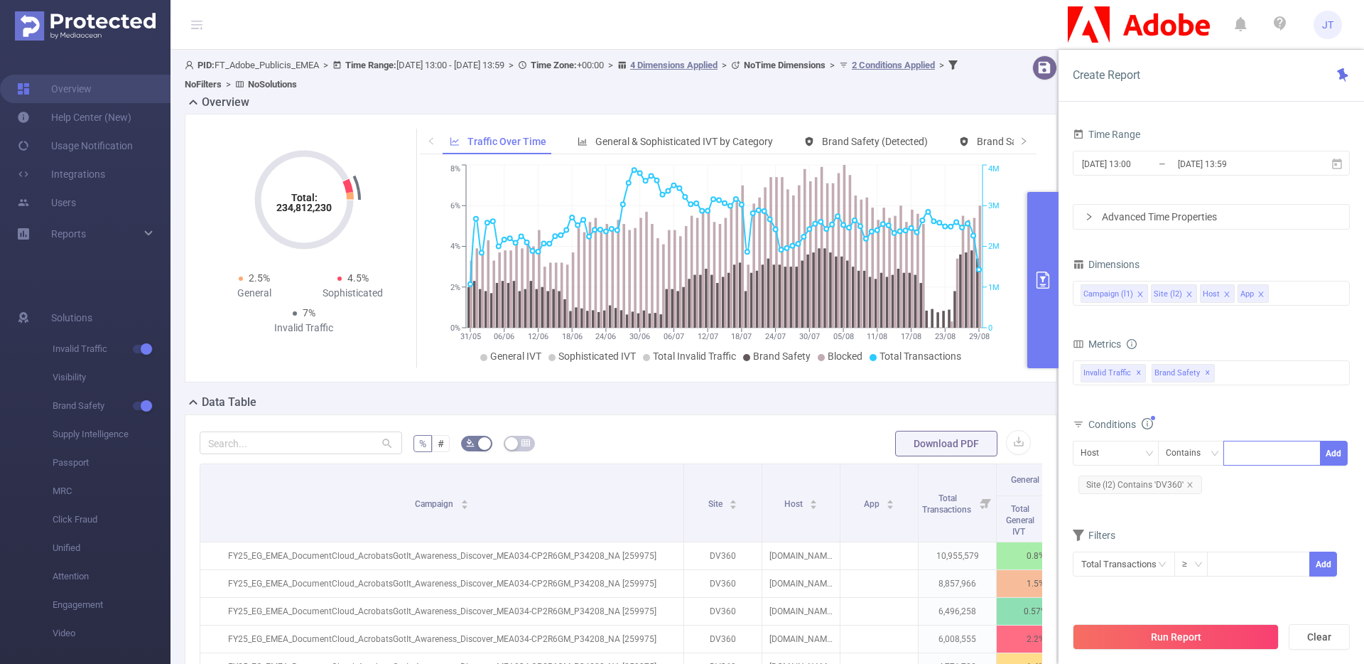
click at [1253, 452] on div at bounding box center [1272, 452] width 82 height 23
click at [1130, 456] on div "Host" at bounding box center [1116, 452] width 70 height 23
click at [1106, 485] on li "Campaign (l1)" at bounding box center [1116, 482] width 86 height 23
click at [1240, 453] on div at bounding box center [1272, 452] width 82 height 23
paste input "AcrobatsGotIt_Progression"
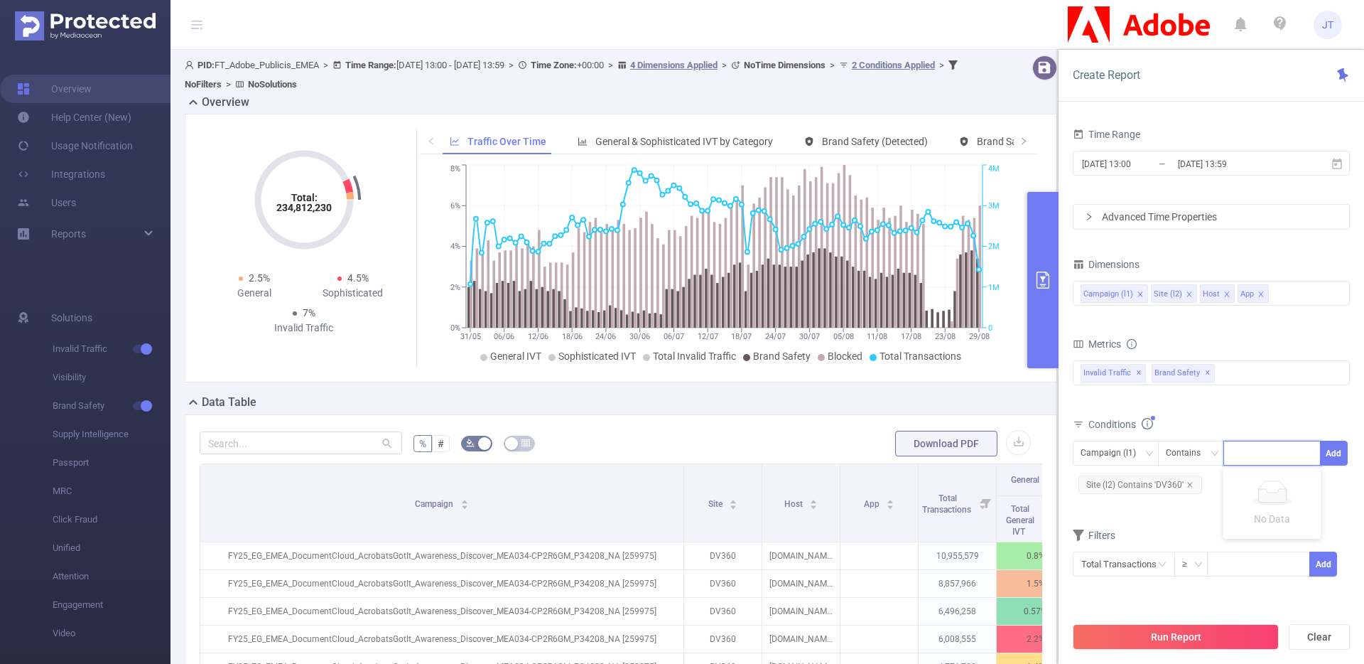
type input "AcrobatsGotIt_Progression"
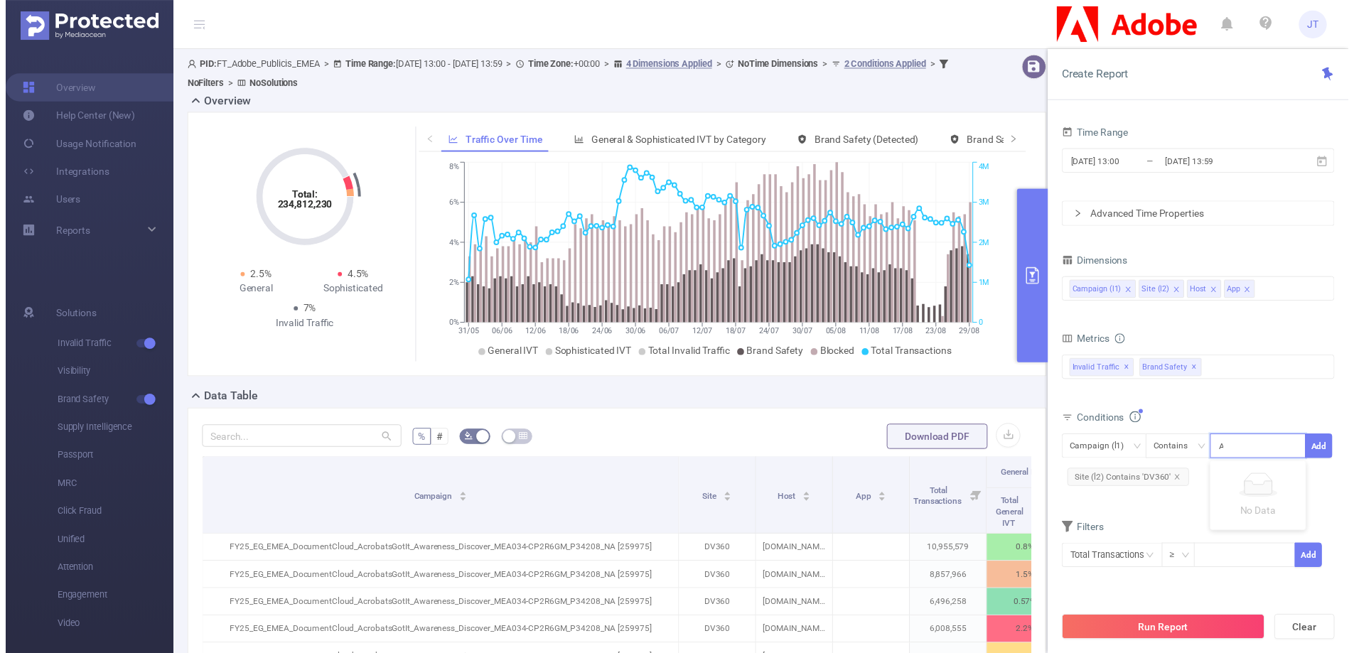
scroll to position [0, 22]
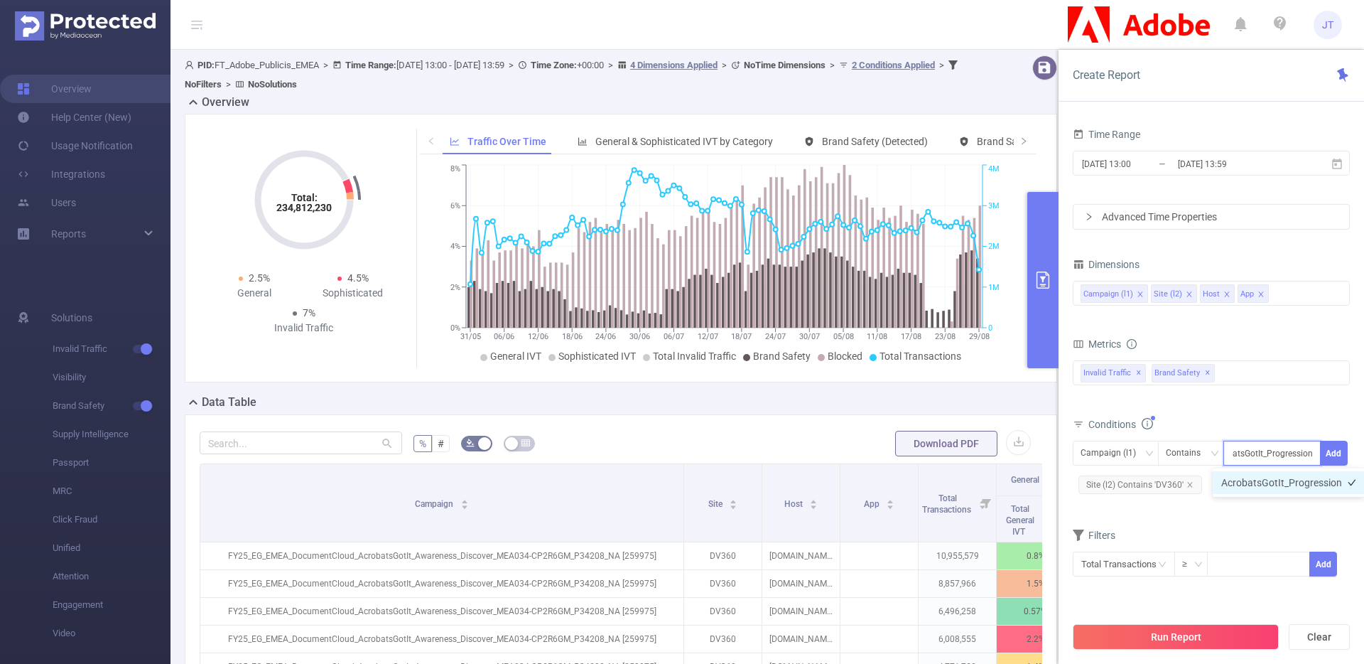
click at [1274, 477] on li "AcrobatsGotIt_Progression" at bounding box center [1289, 482] width 152 height 23
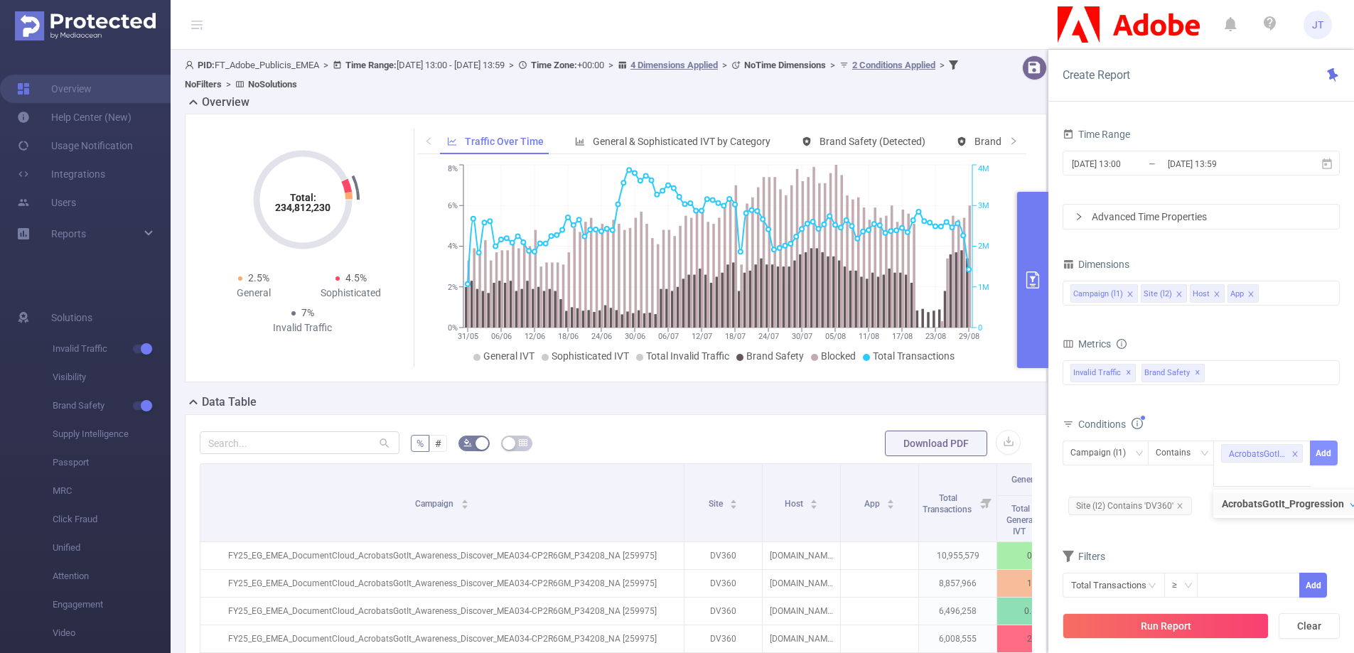
click at [1334, 452] on button "Add" at bounding box center [1324, 453] width 28 height 25
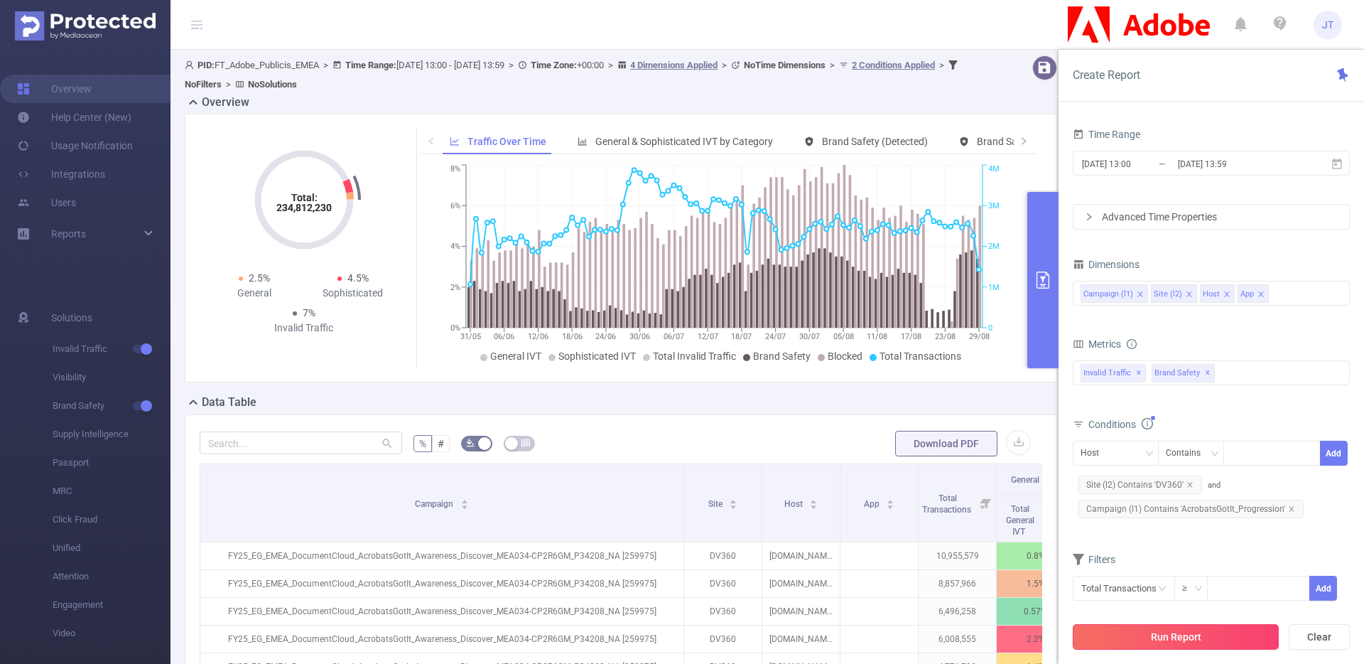
click at [1202, 641] on button "Run Report" at bounding box center [1176, 637] width 206 height 26
